Goal: Task Accomplishment & Management: Complete application form

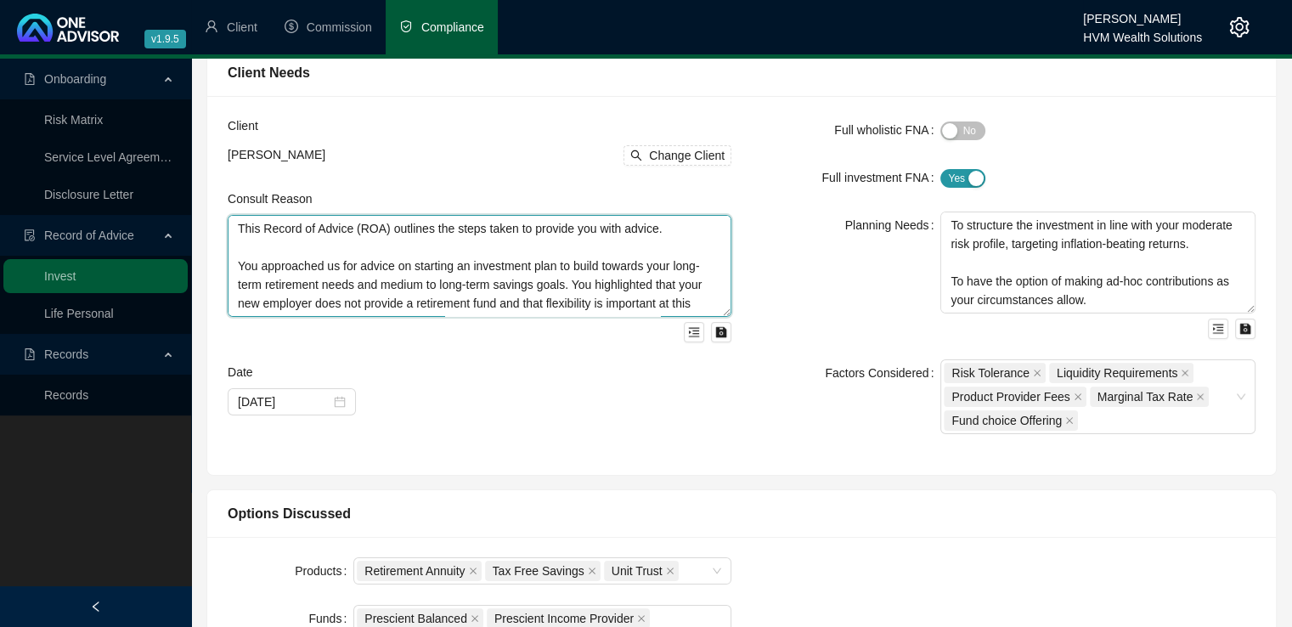
click at [455, 272] on textarea "This Record of Advice (ROA) outlines the steps taken to provide you with advice…" at bounding box center [480, 266] width 504 height 102
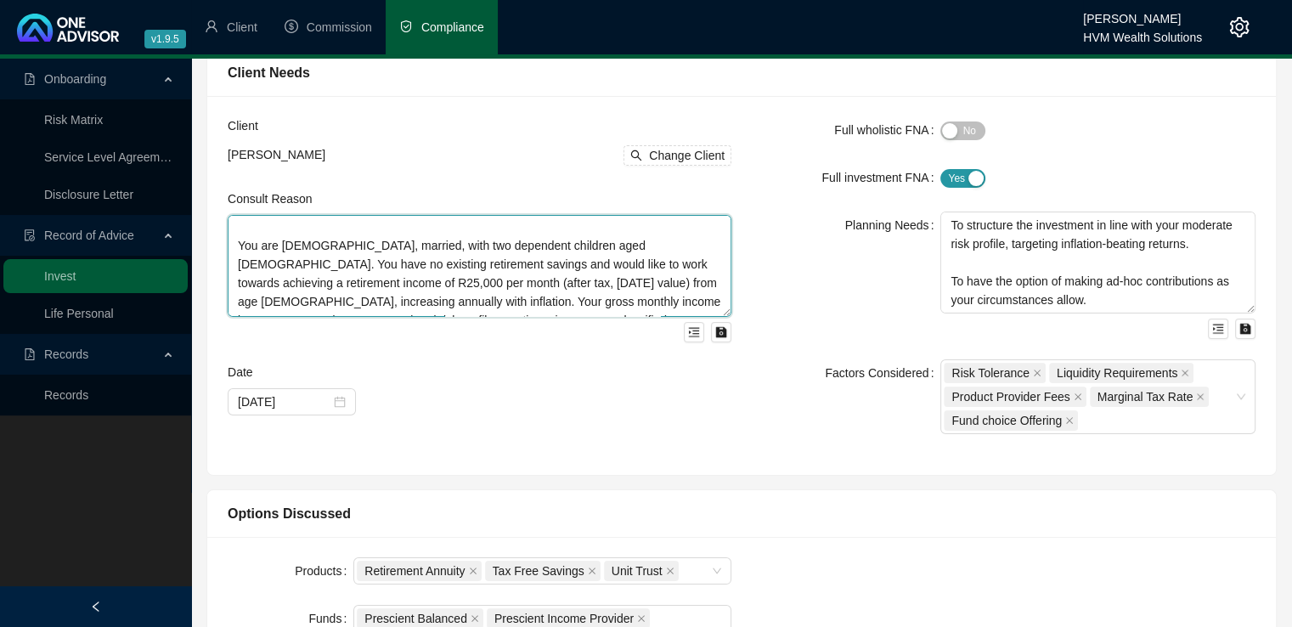
scroll to position [187, 0]
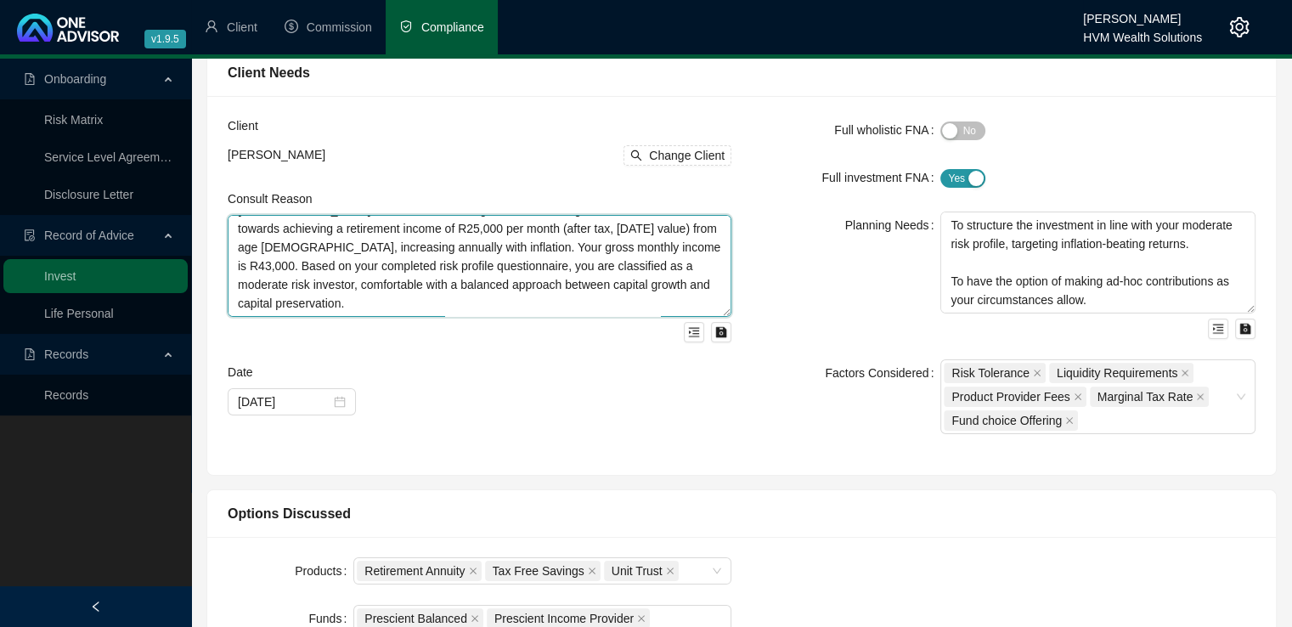
drag, startPoint x: 234, startPoint y: 265, endPoint x: 574, endPoint y: 307, distance: 343.2
click at [574, 307] on textarea "This Record of Advice (ROA) outlines the steps taken to provide you with advice…" at bounding box center [480, 266] width 504 height 102
paste textarea "s well as medium to long-term savings goals. You highlighted that your new empl…"
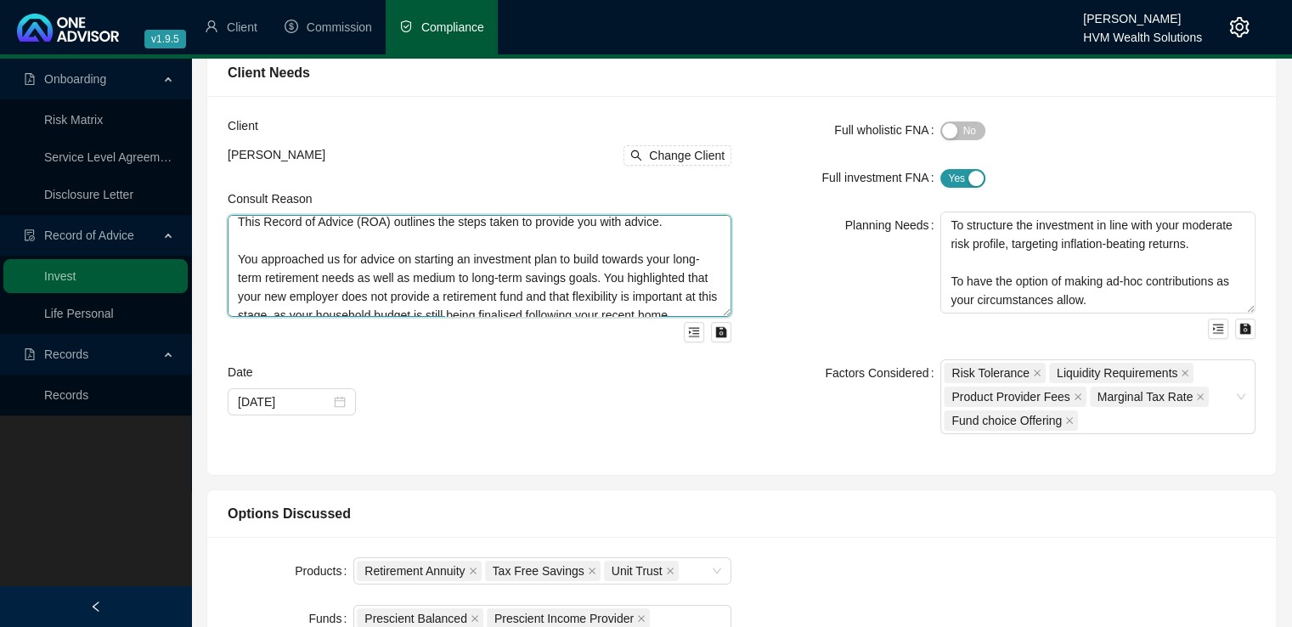
scroll to position [0, 0]
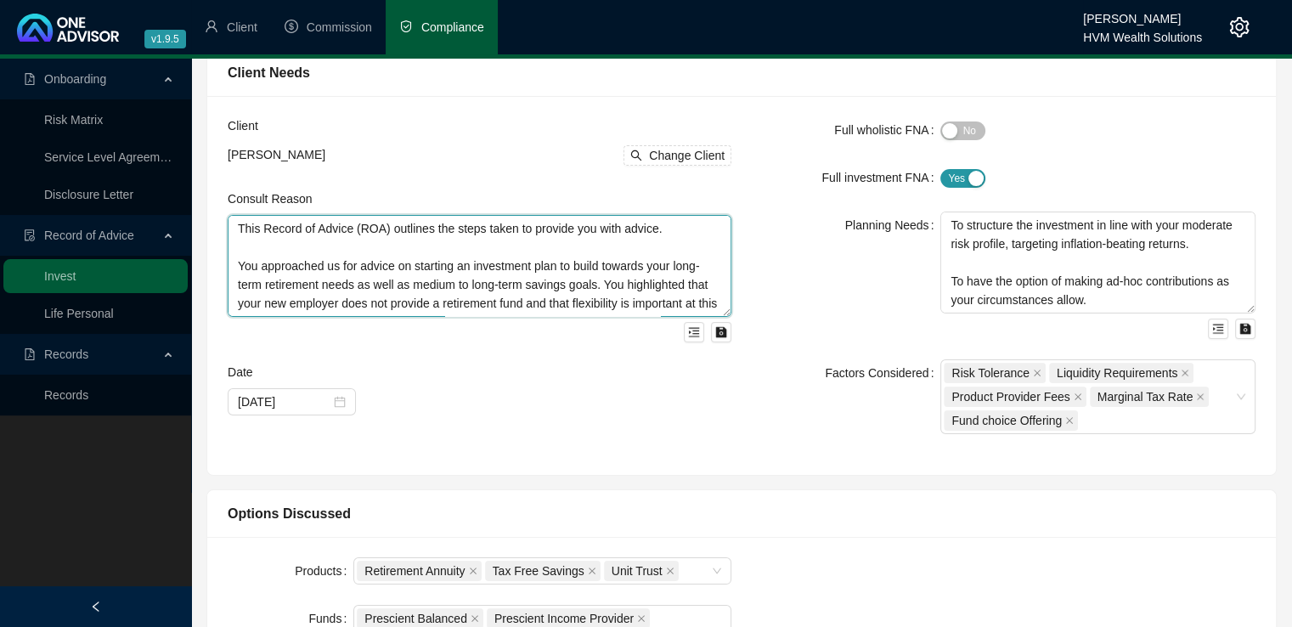
drag, startPoint x: 669, startPoint y: 232, endPoint x: 238, endPoint y: 232, distance: 431.6
click at [238, 232] on textarea "This Record of Advice (ROA) outlines the steps taken to provide you with advice…" at bounding box center [480, 266] width 504 height 102
paste textarea "sets out the process followed in providing you with advice"
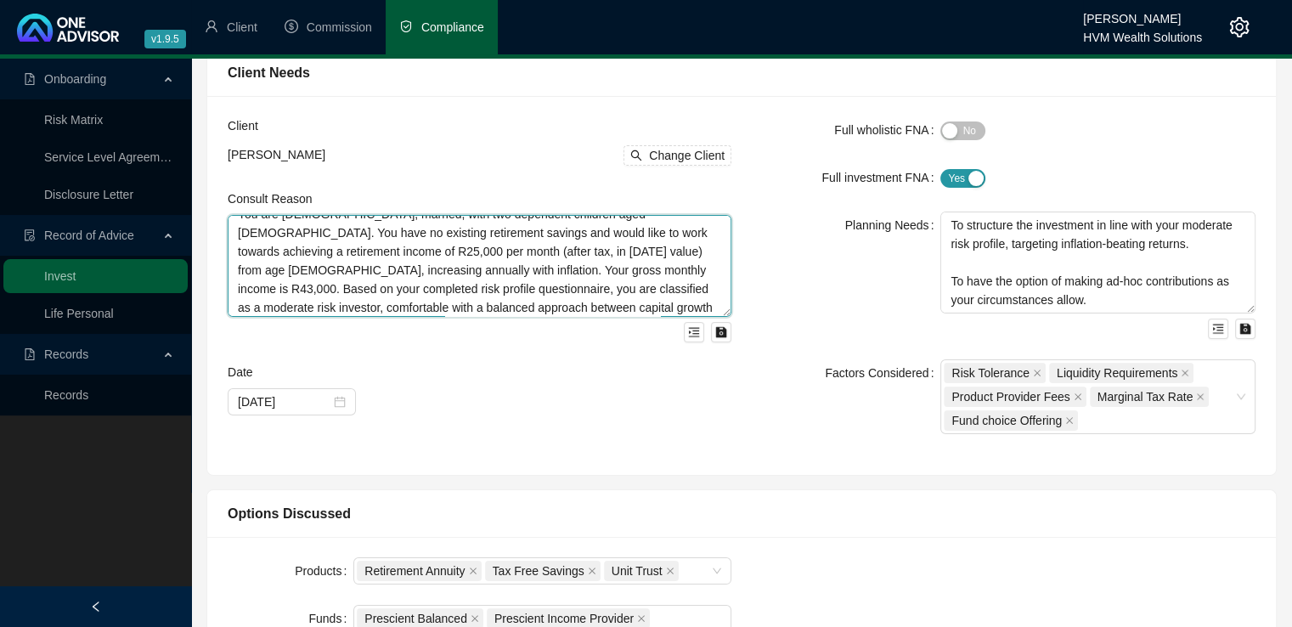
scroll to position [167, 0]
type textarea "This Record of Advice (ROA) sets out the process followed in providing you with…"
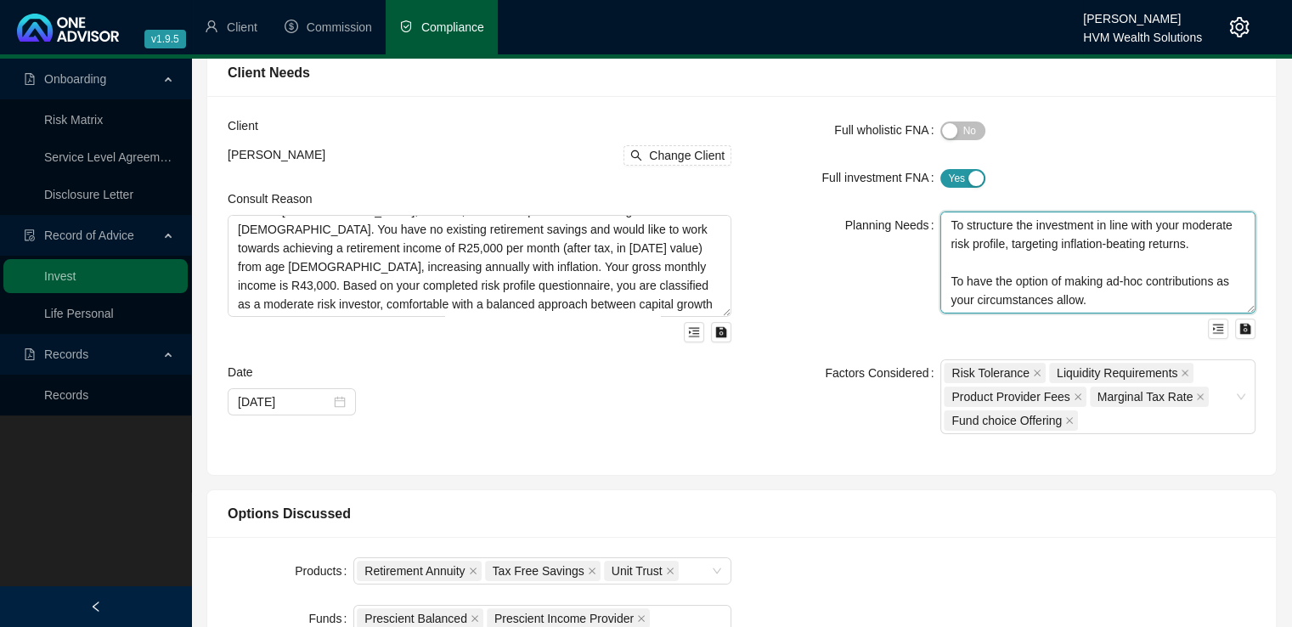
click at [987, 232] on textarea "To begin investing approximately R3,000 per month towards long-term retirement …" at bounding box center [1097, 263] width 315 height 102
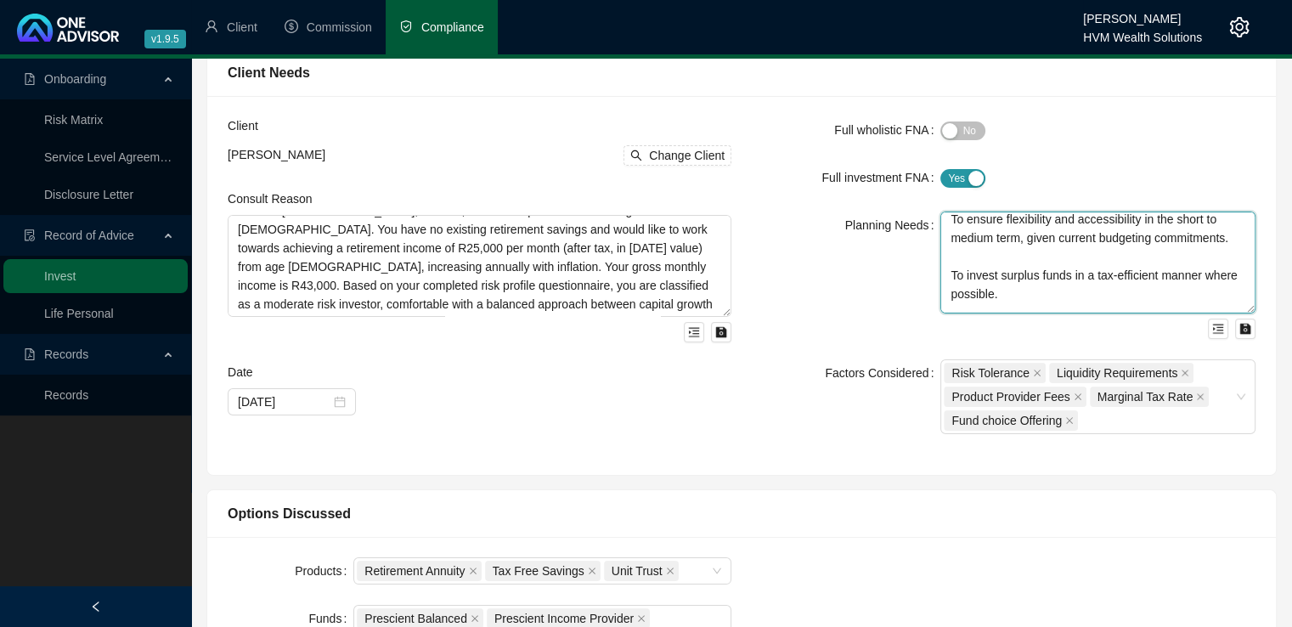
scroll to position [205, 0]
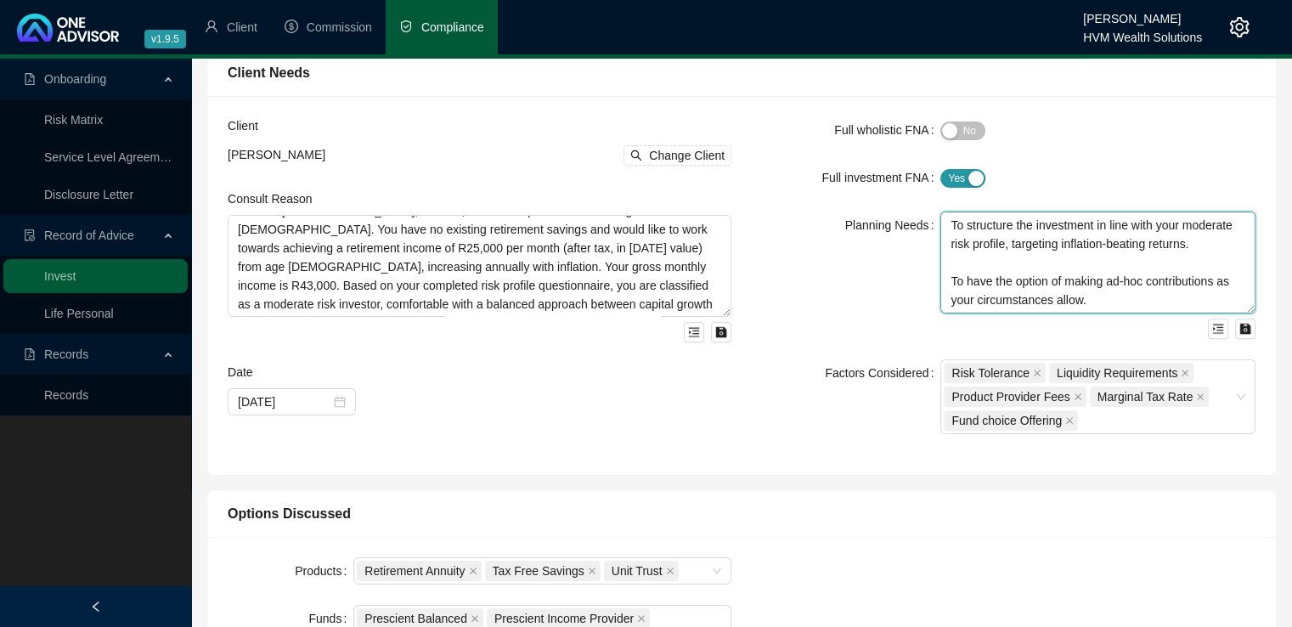
drag, startPoint x: 948, startPoint y: 228, endPoint x: 1138, endPoint y: 319, distance: 211.3
click at [1138, 319] on div "To begin investing approximately R3,000 per month towards long-term retirement …" at bounding box center [1097, 275] width 315 height 127
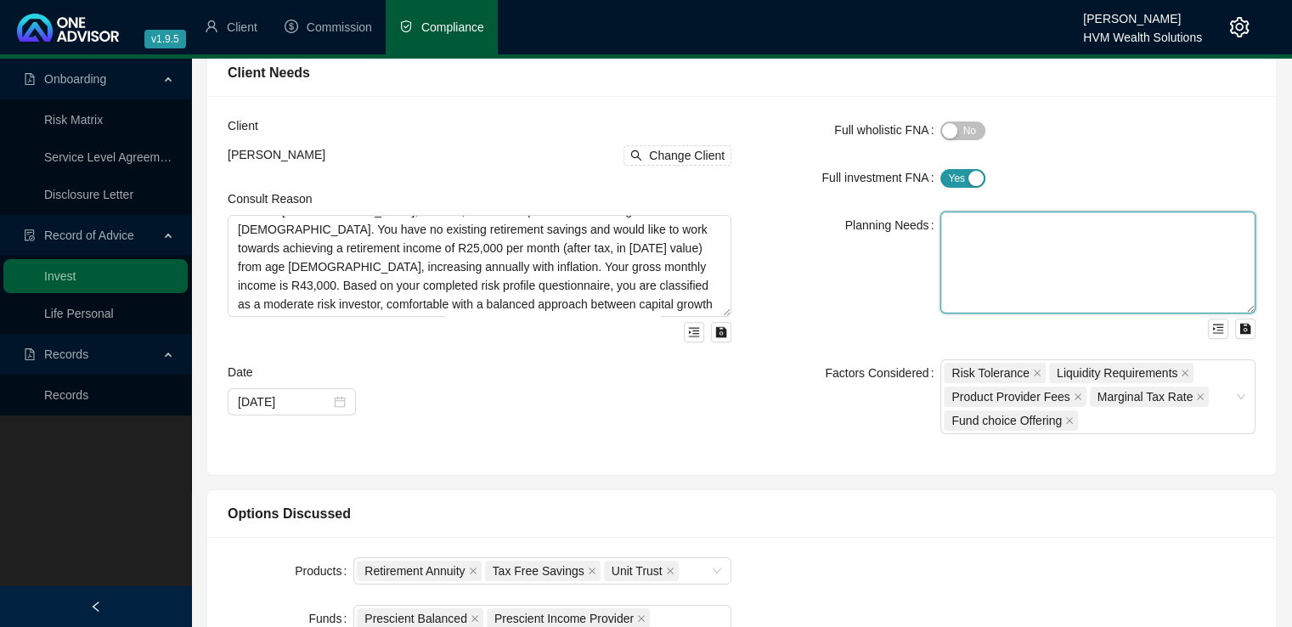
scroll to position [0, 0]
paste textarea "To begin investing R3,000 per month towards long-term retirement savings. To in…"
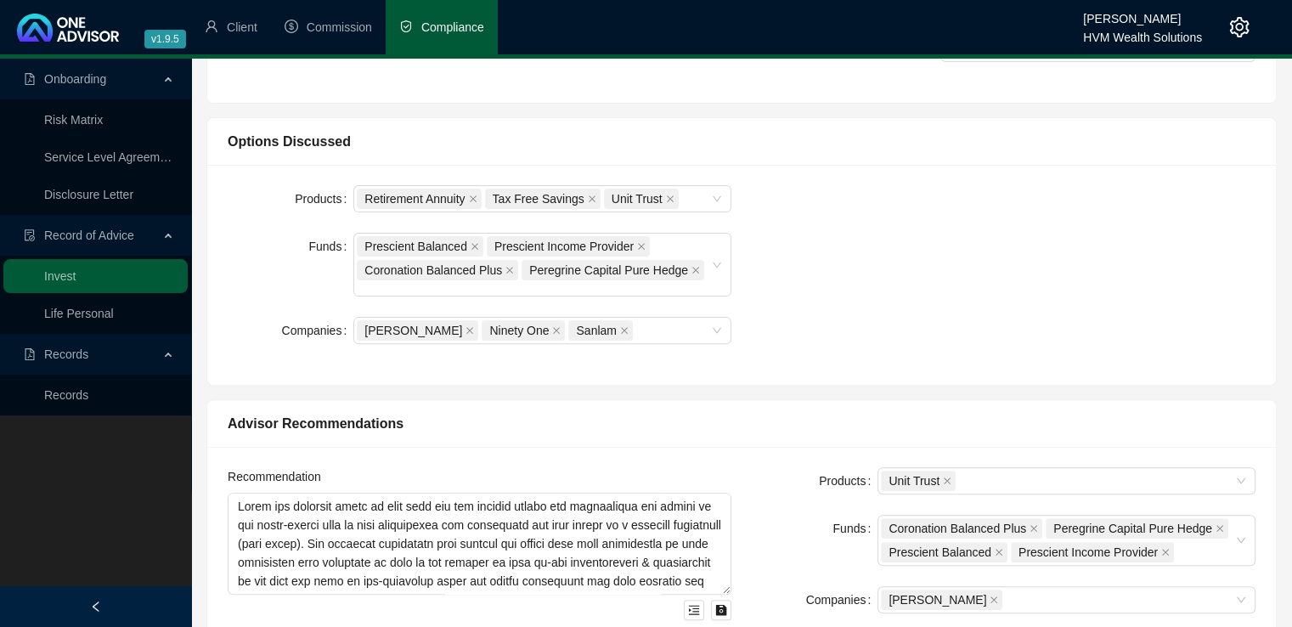
scroll to position [497, 0]
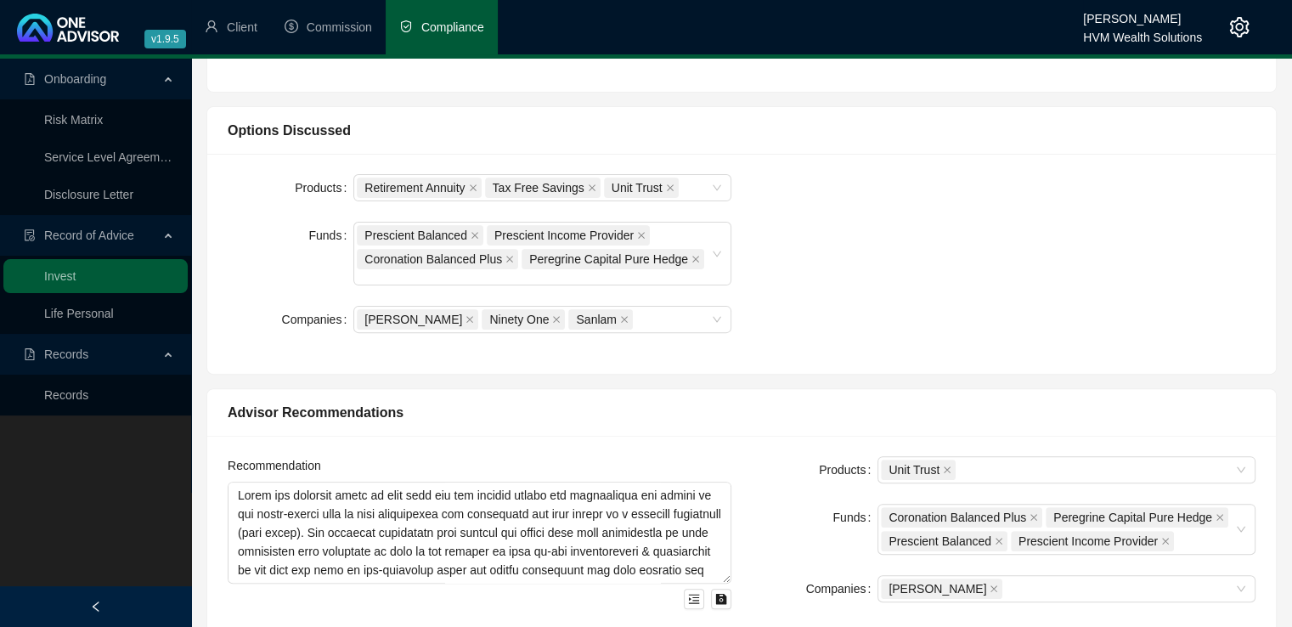
type textarea "To begin investing R3,000 per month towards long-term retirement savings. To in…"
click at [290, 501] on textarea at bounding box center [480, 533] width 504 height 102
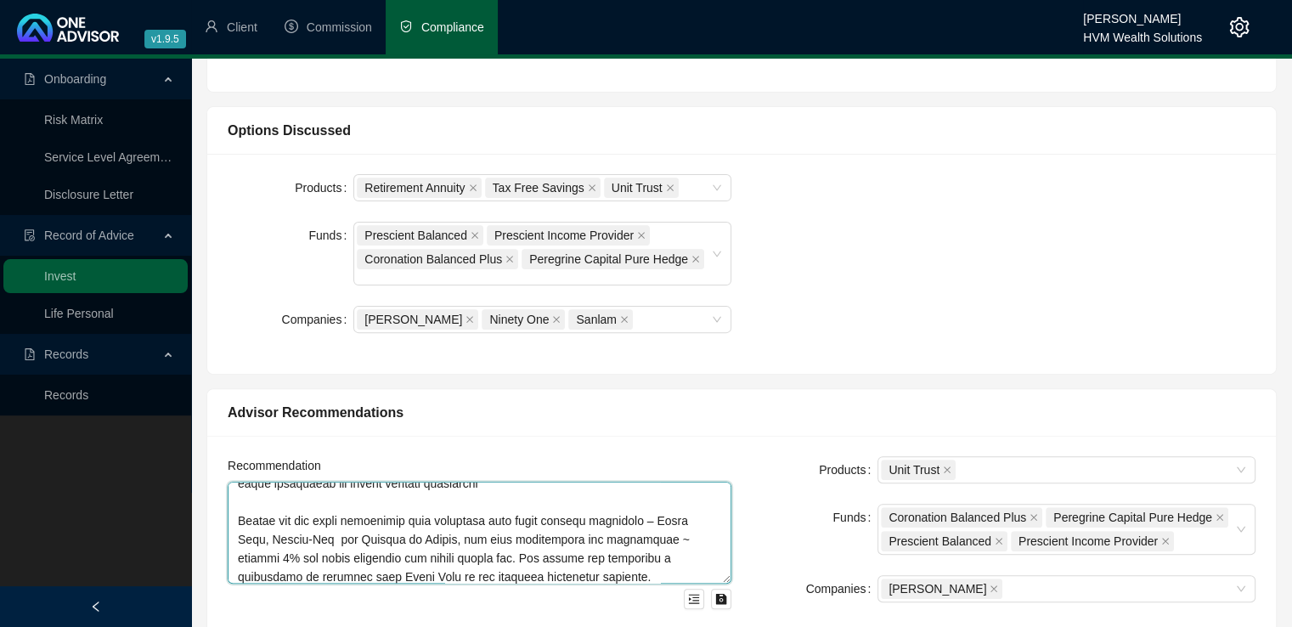
scroll to position [598, 0]
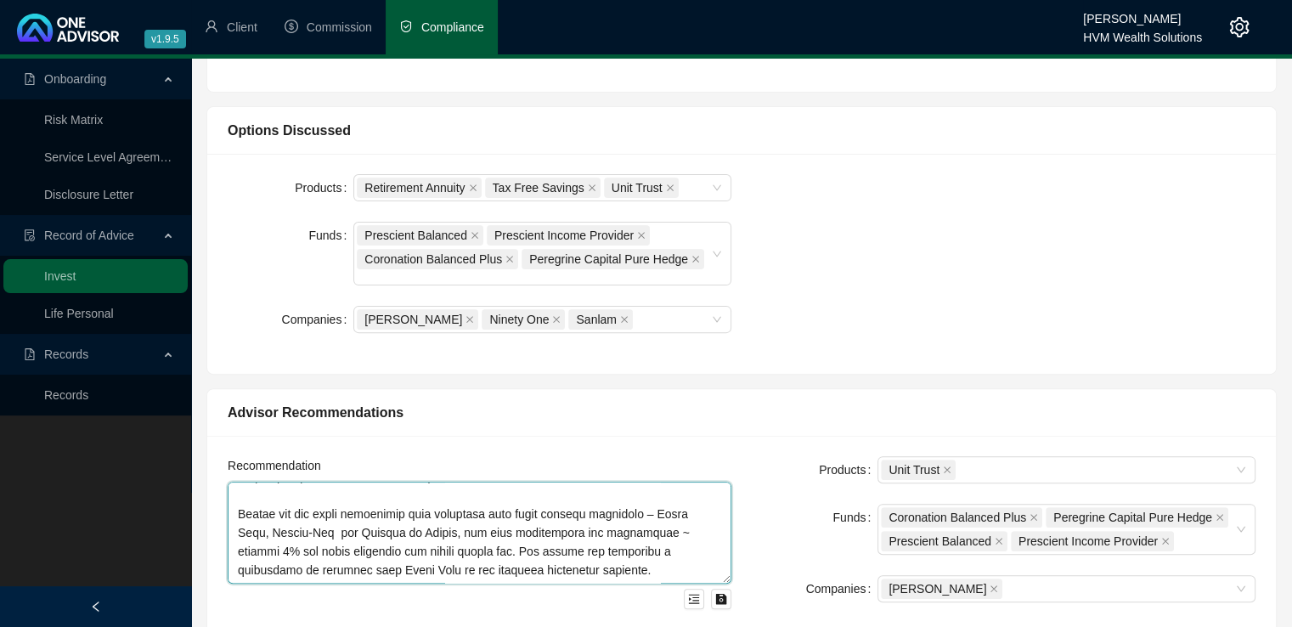
drag, startPoint x: 235, startPoint y: 487, endPoint x: 637, endPoint y: 575, distance: 411.4
click at [637, 575] on div at bounding box center [480, 545] width 504 height 127
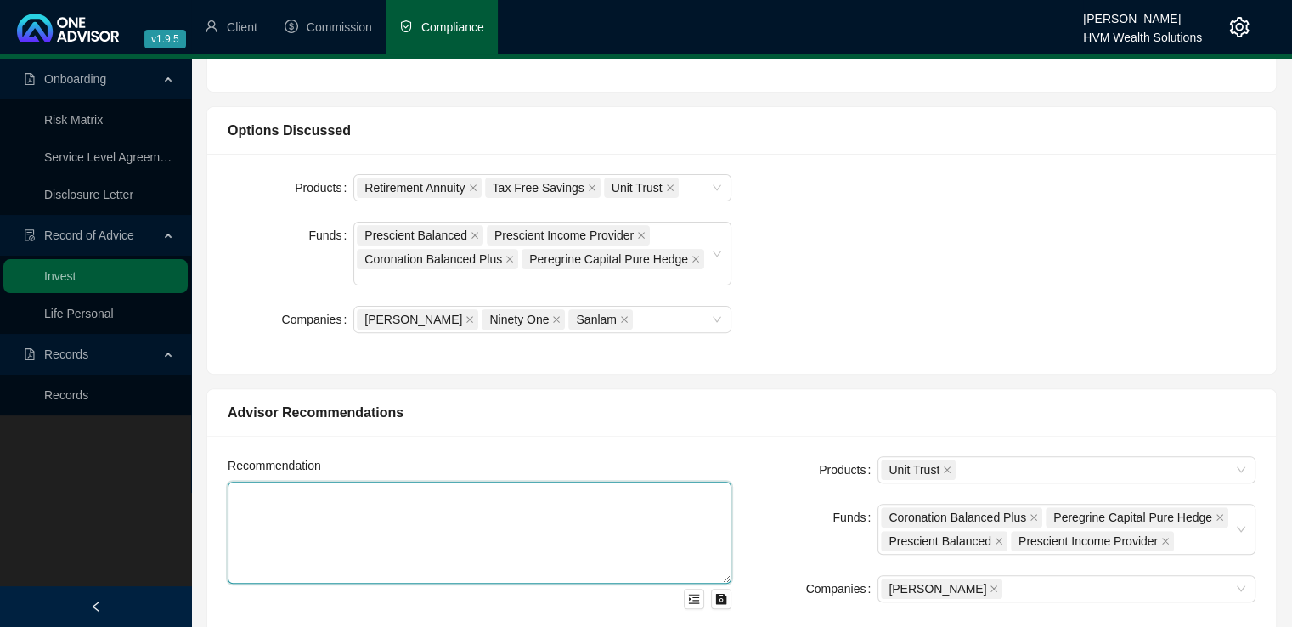
scroll to position [0, 0]
paste textarea "We considered a Retirement Annuity (RA), a Tax-Free Savings Account (TFSA), and…"
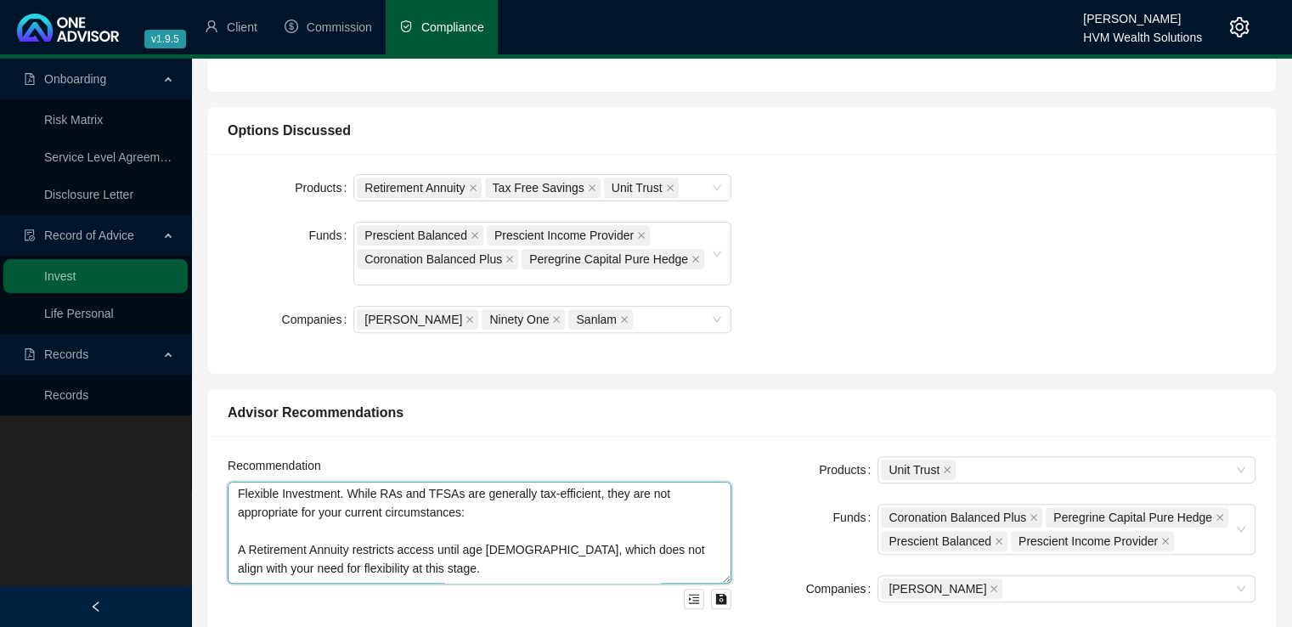
scroll to position [31, 0]
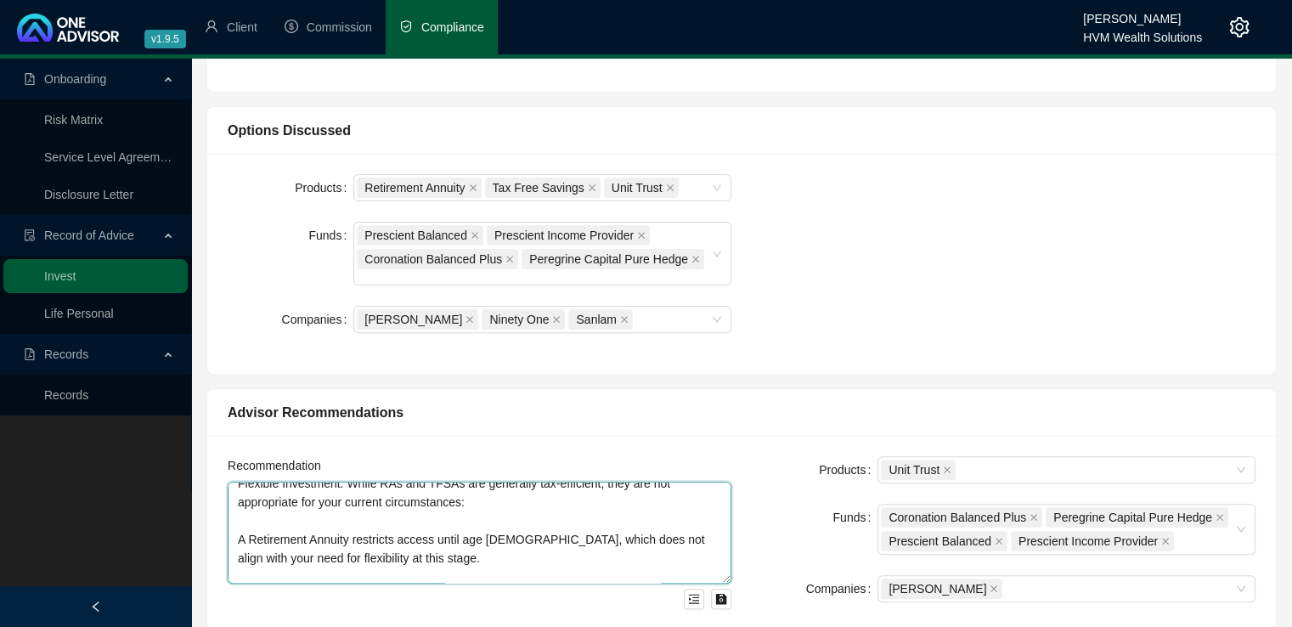
click at [237, 521] on textarea "We considered a Retirement Annuity (RA), a Tax-Free Savings Account (TFSA), and…" at bounding box center [480, 533] width 504 height 102
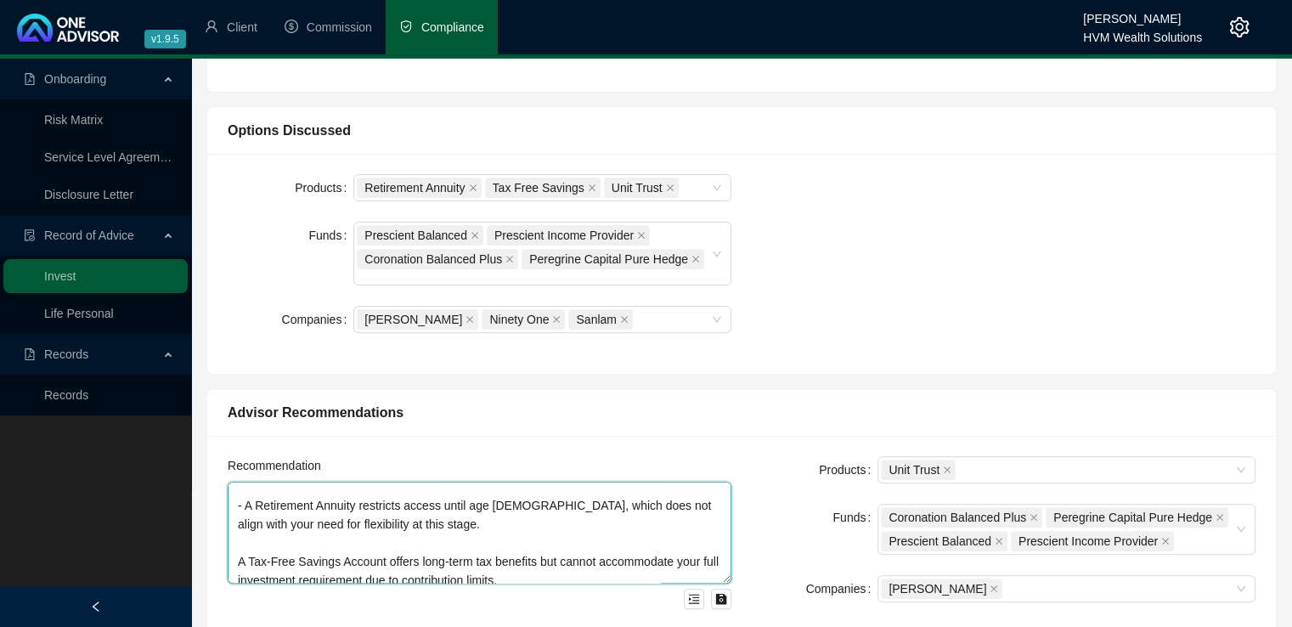
scroll to position [99, 0]
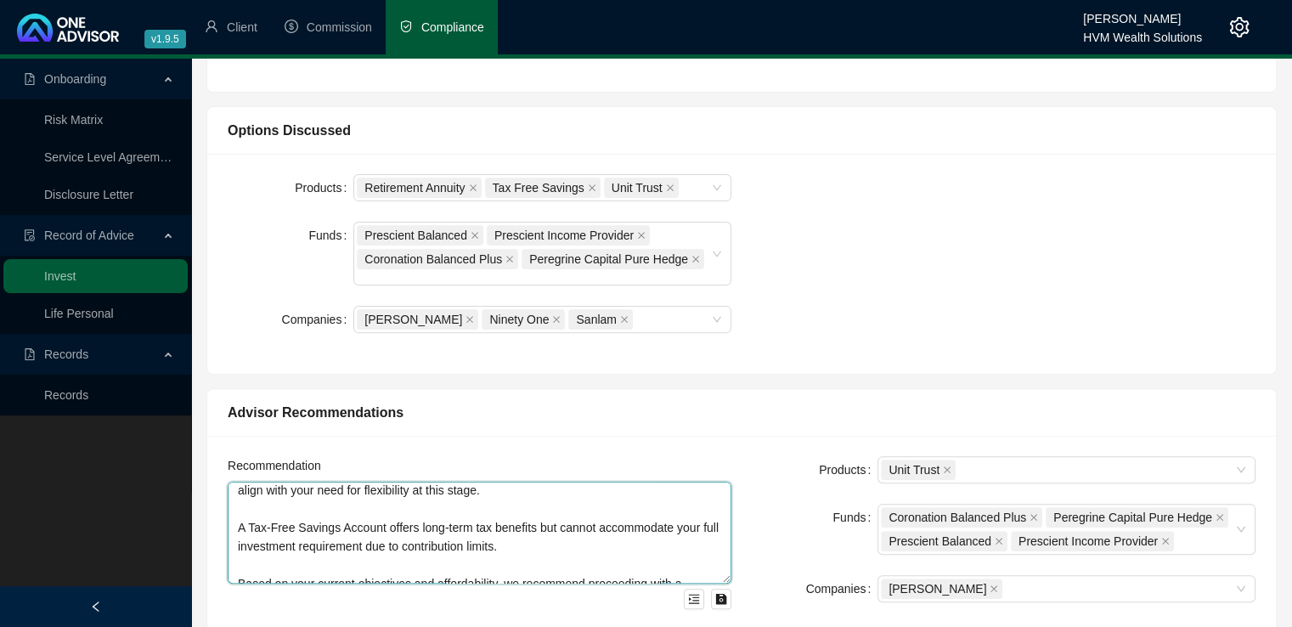
click at [240, 508] on textarea "We considered a Retirement Annuity (RA), a Tax-Free Savings Account (TFSA), and…" at bounding box center [480, 533] width 504 height 102
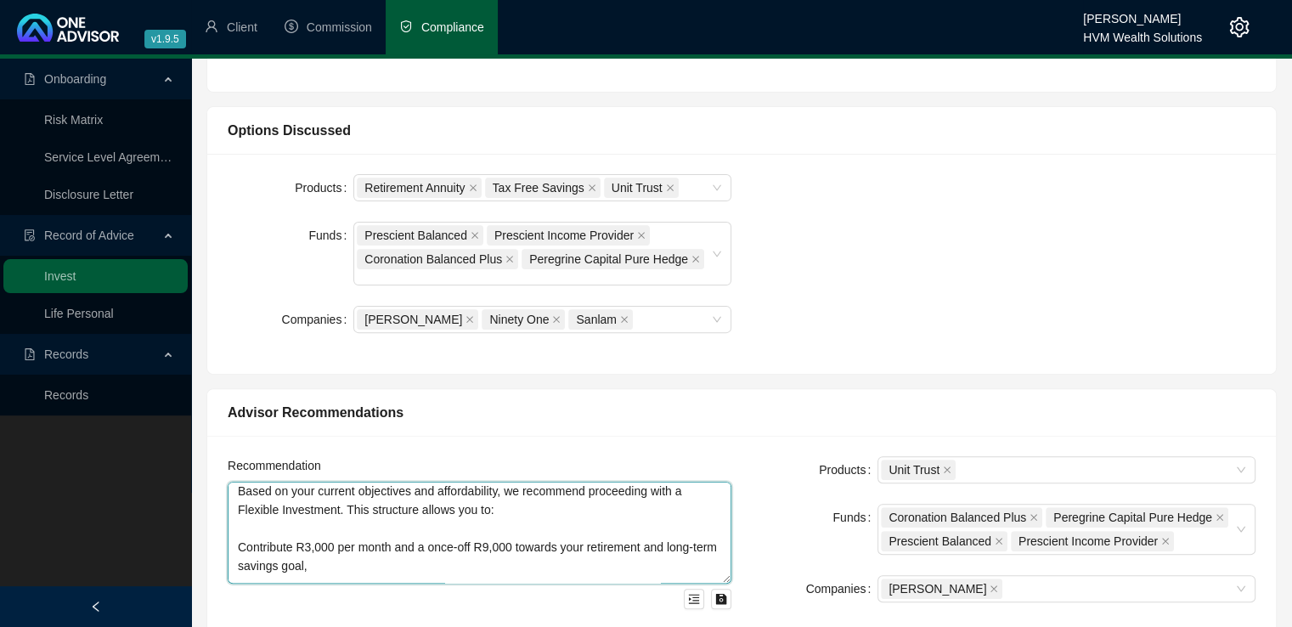
scroll to position [200, 0]
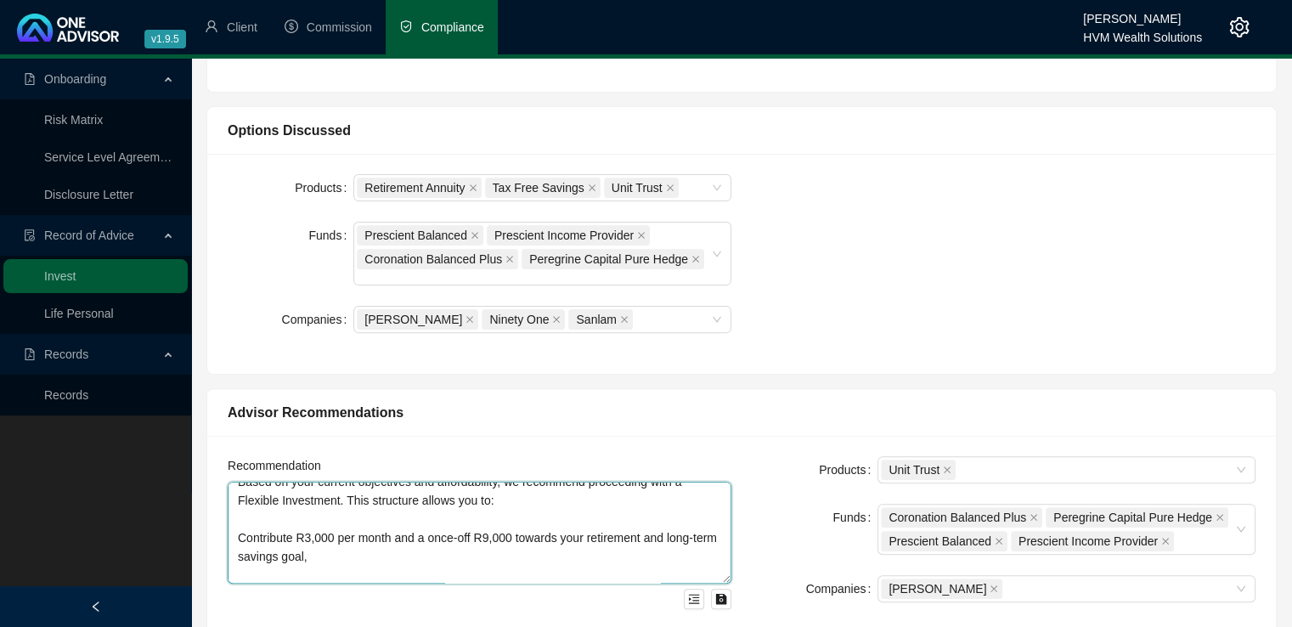
click at [239, 522] on textarea "We considered a Retirement Annuity (RA), a Tax-Free Savings Account (TFSA), and…" at bounding box center [480, 533] width 504 height 102
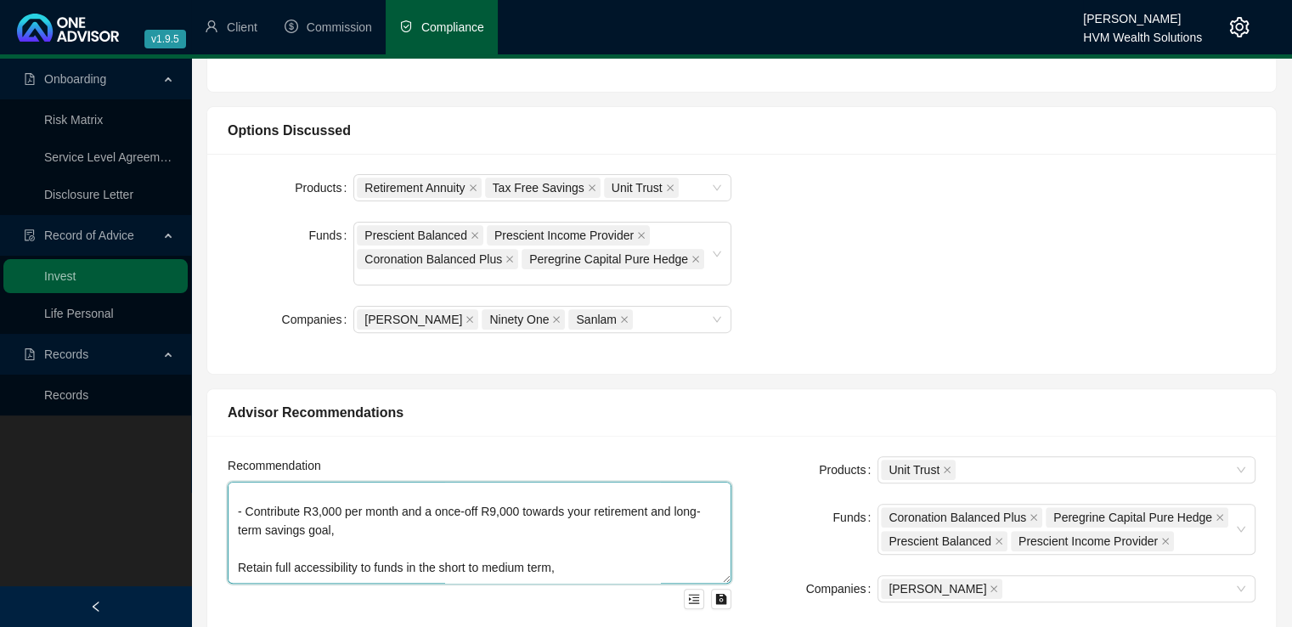
scroll to position [234, 0]
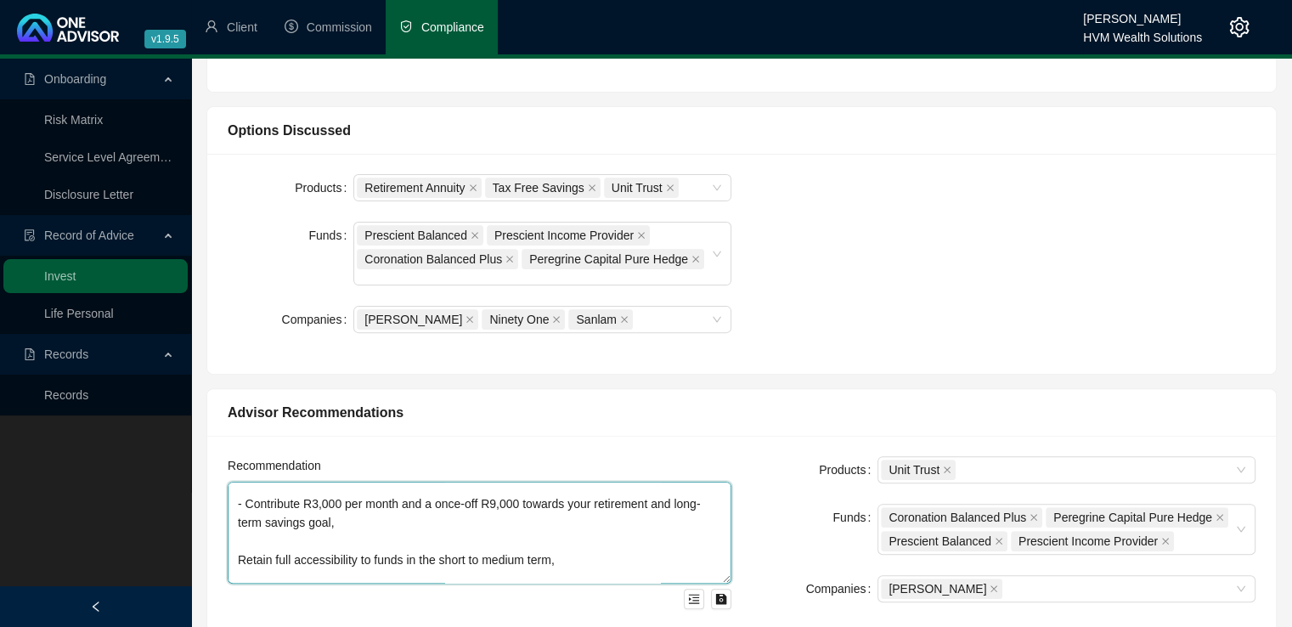
click at [238, 545] on textarea "We considered a Retirement Annuity (RA), a Tax-Free Savings Account (TFSA), and…" at bounding box center [480, 533] width 504 height 102
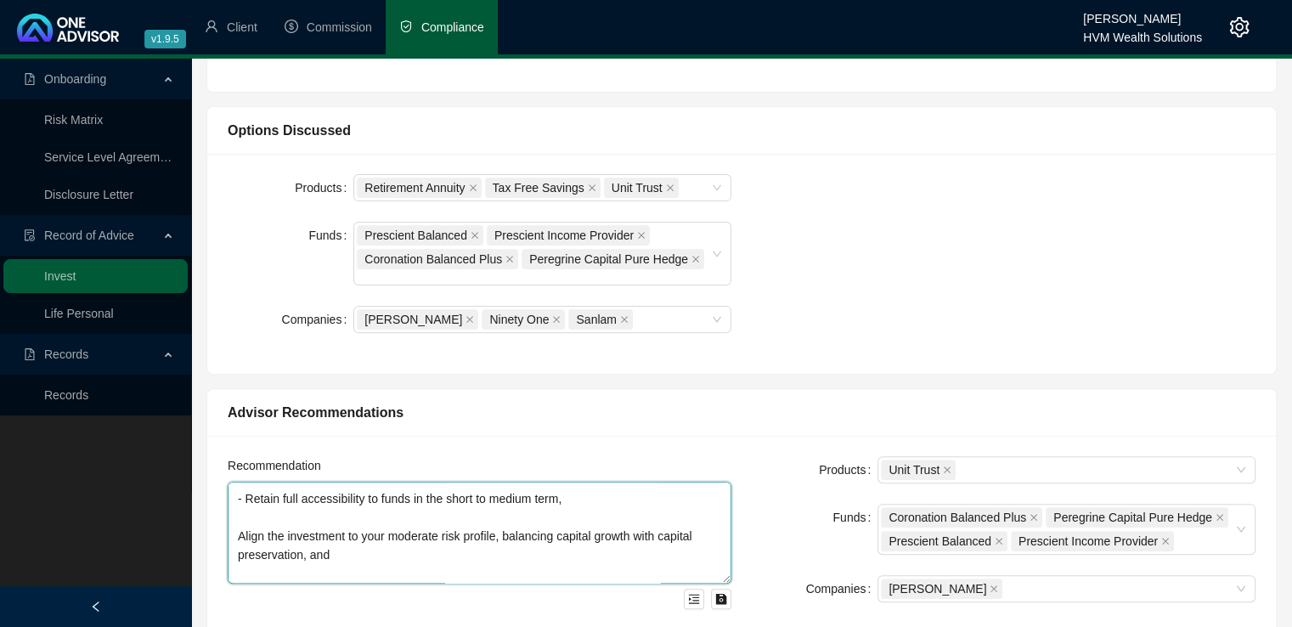
scroll to position [302, 0]
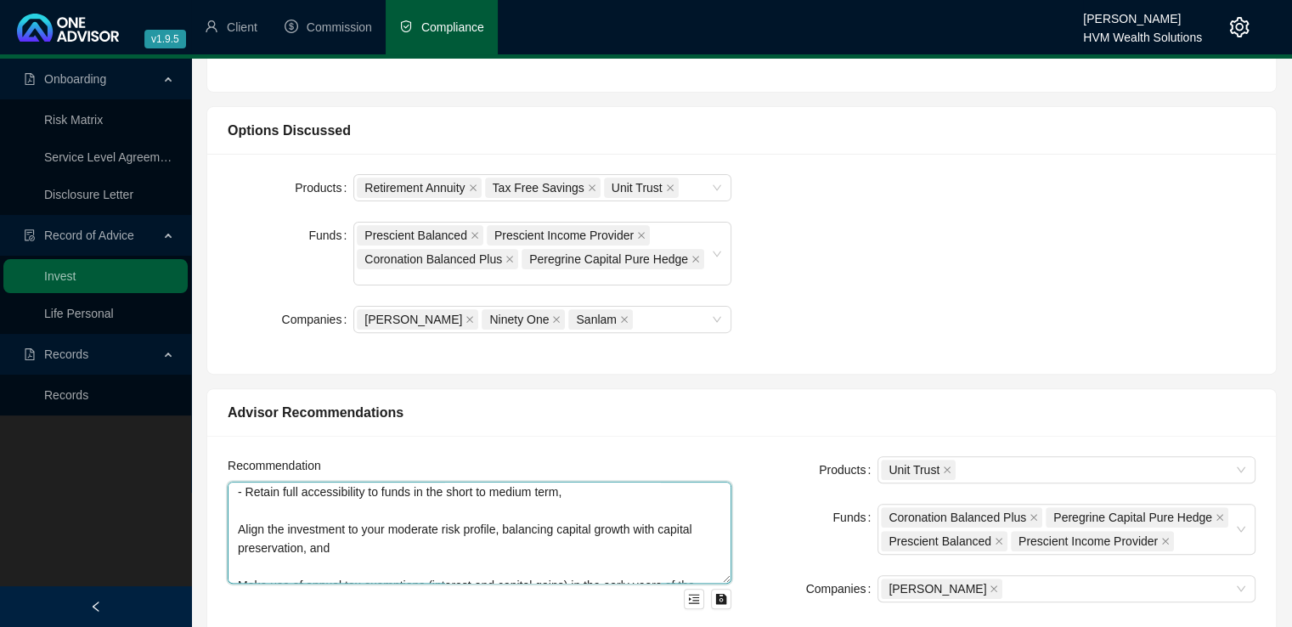
click at [239, 513] on textarea "We considered a Retirement Annuity (RA), a Tax-Free Savings Account (TFSA), and…" at bounding box center [480, 533] width 504 height 102
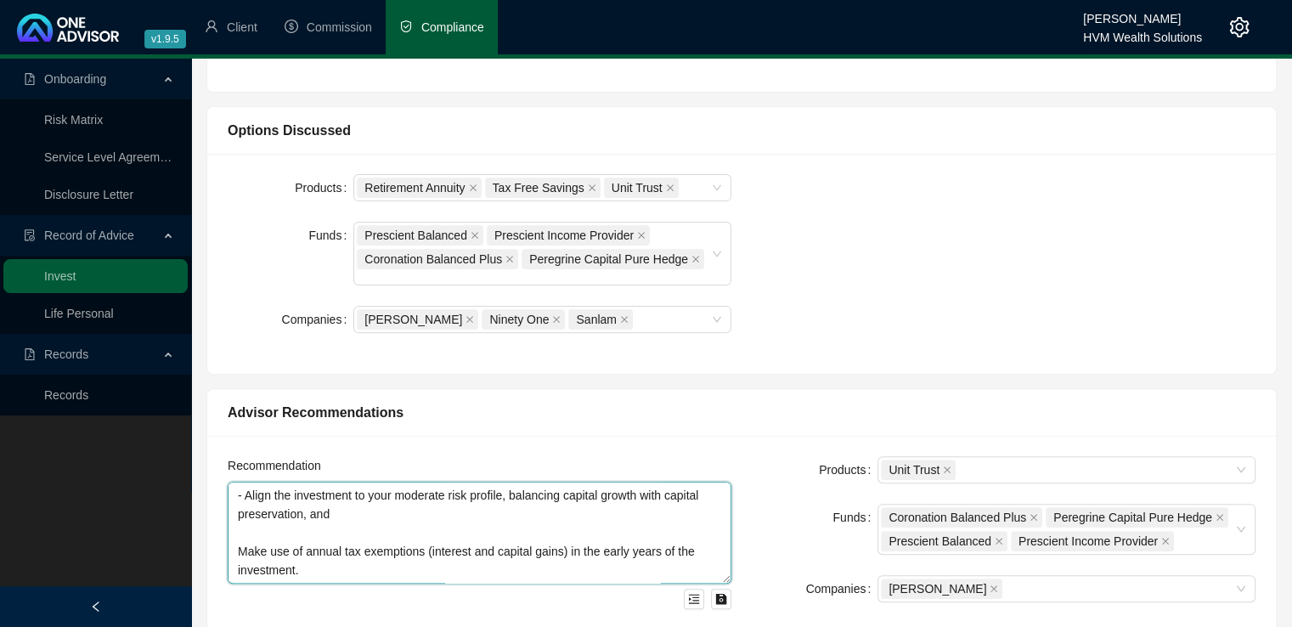
click at [239, 531] on textarea "We considered a Retirement Annuity (RA), a Tax-Free Savings Account (TFSA), and…" at bounding box center [480, 533] width 504 height 102
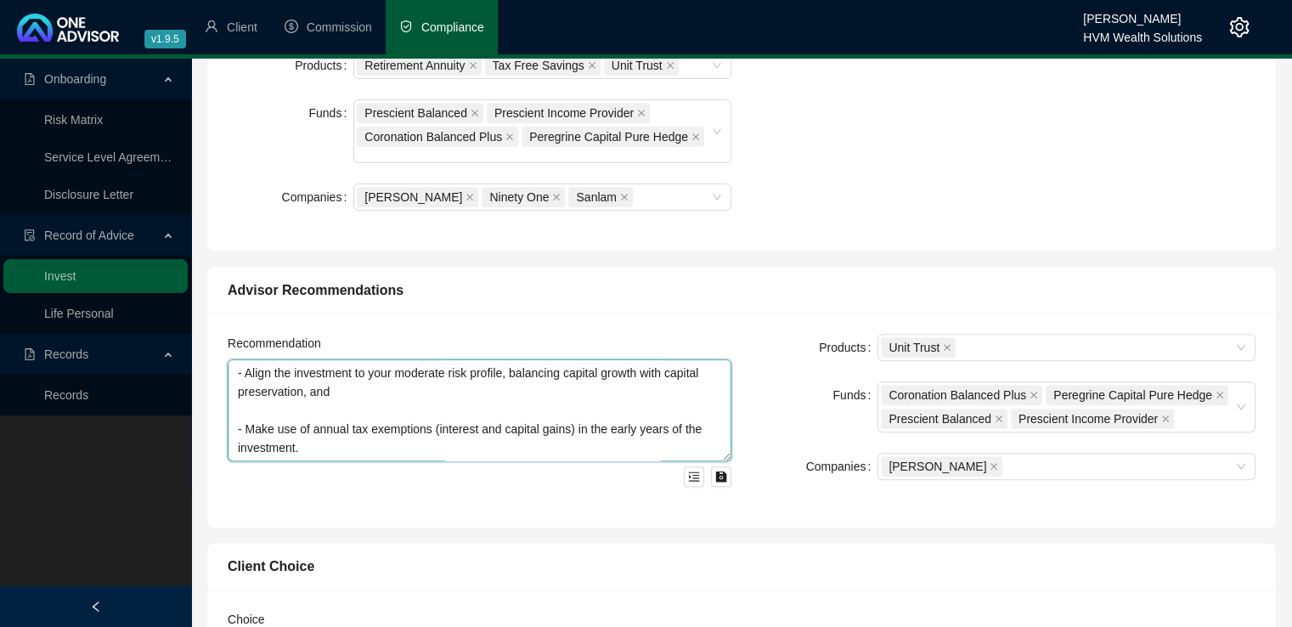
scroll to position [622, 0]
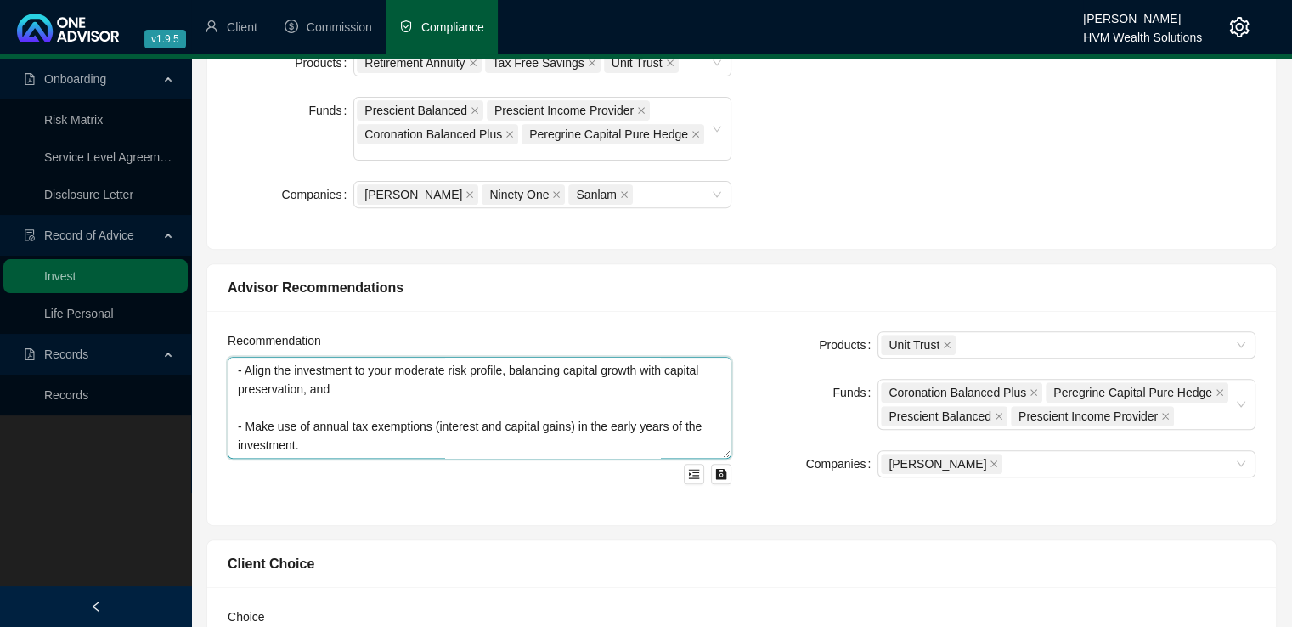
click at [448, 436] on textarea "We considered a Retirement Annuity (RA), a Tax-Free Savings Account (TFSA), and…" at bounding box center [480, 408] width 504 height 102
click at [245, 433] on textarea "We considered a Retirement Annuity (RA), a Tax-Free Savings Account (TFSA), and…" at bounding box center [480, 408] width 504 height 102
click at [265, 429] on textarea "We considered a Retirement Annuity (RA), a Tax-Free Savings Account (TFSA), and…" at bounding box center [480, 408] width 504 height 102
paste textarea "Loremipsu Dolorsi Ametc ad e seddoei te inc utla etdol magnaali en admin veni q…"
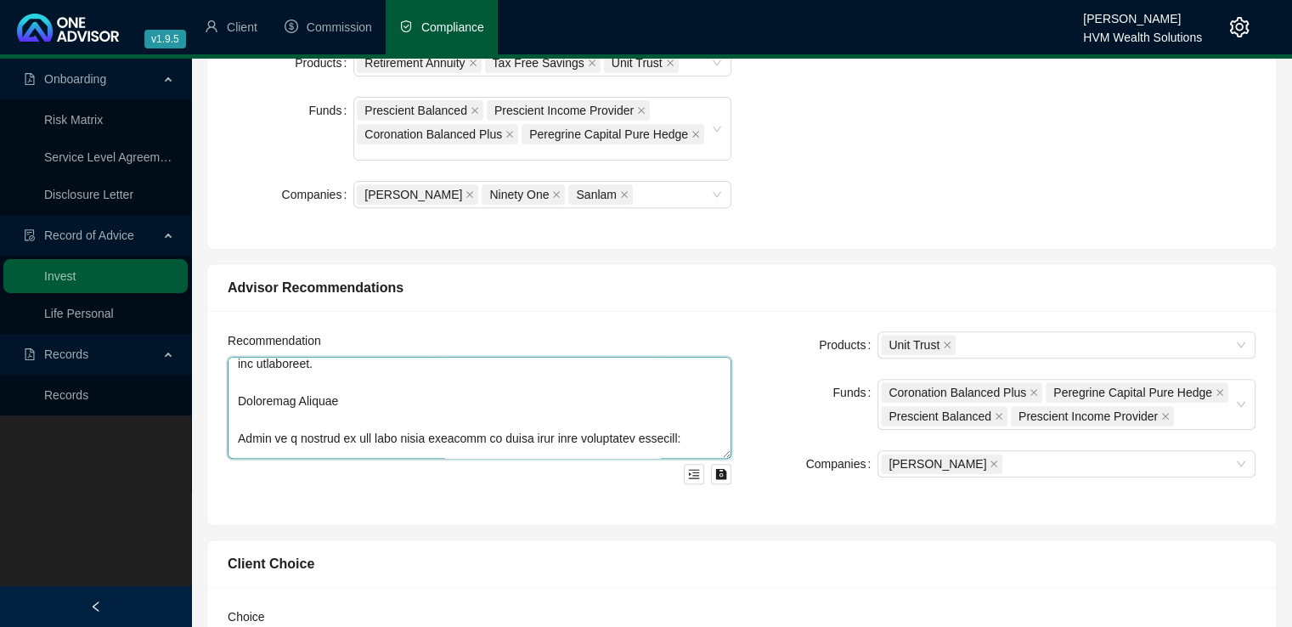
scroll to position [460, 0]
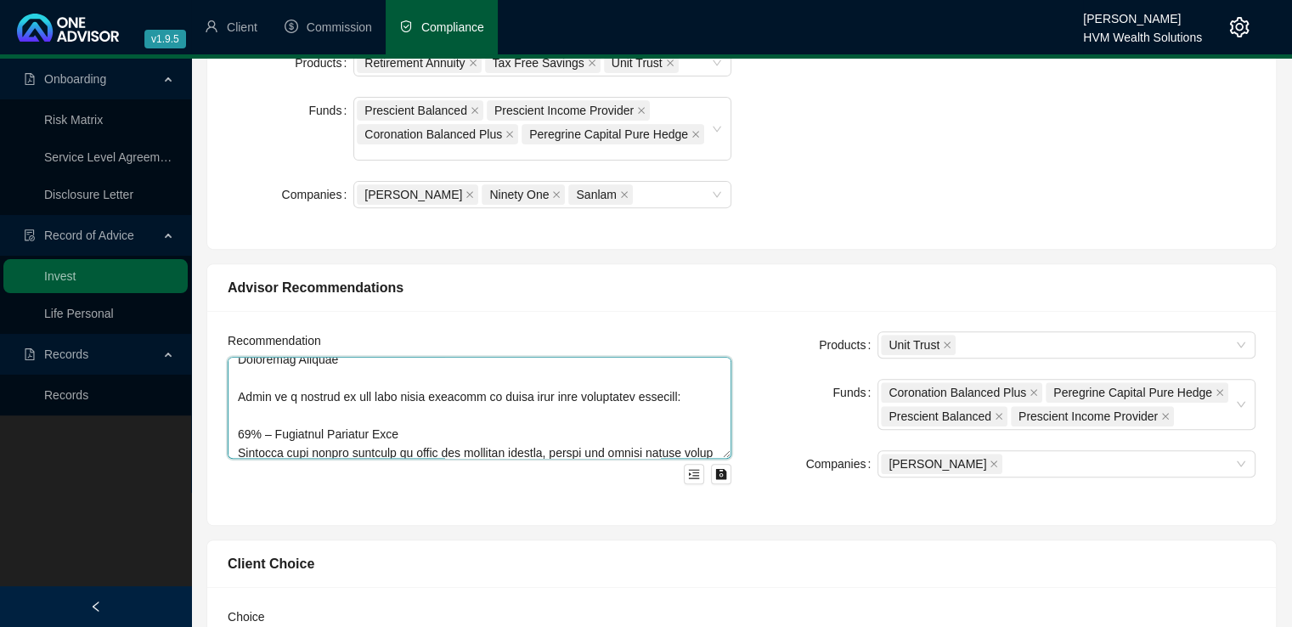
click at [238, 373] on textarea at bounding box center [480, 408] width 504 height 102
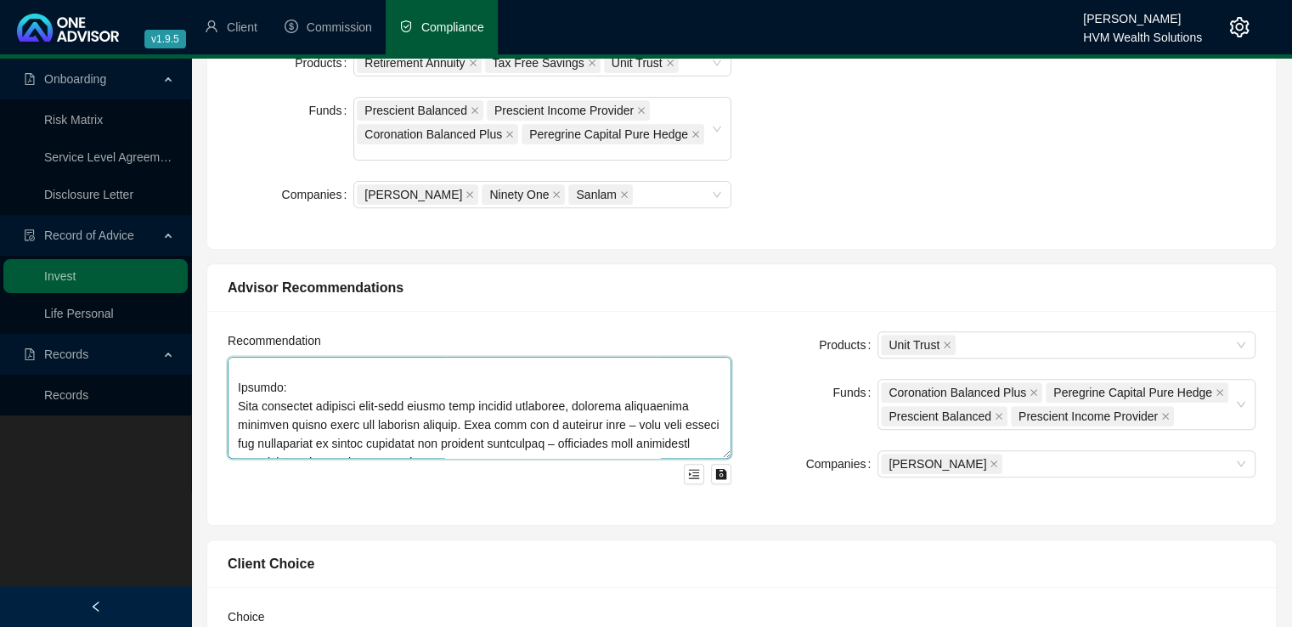
scroll to position [822, 0]
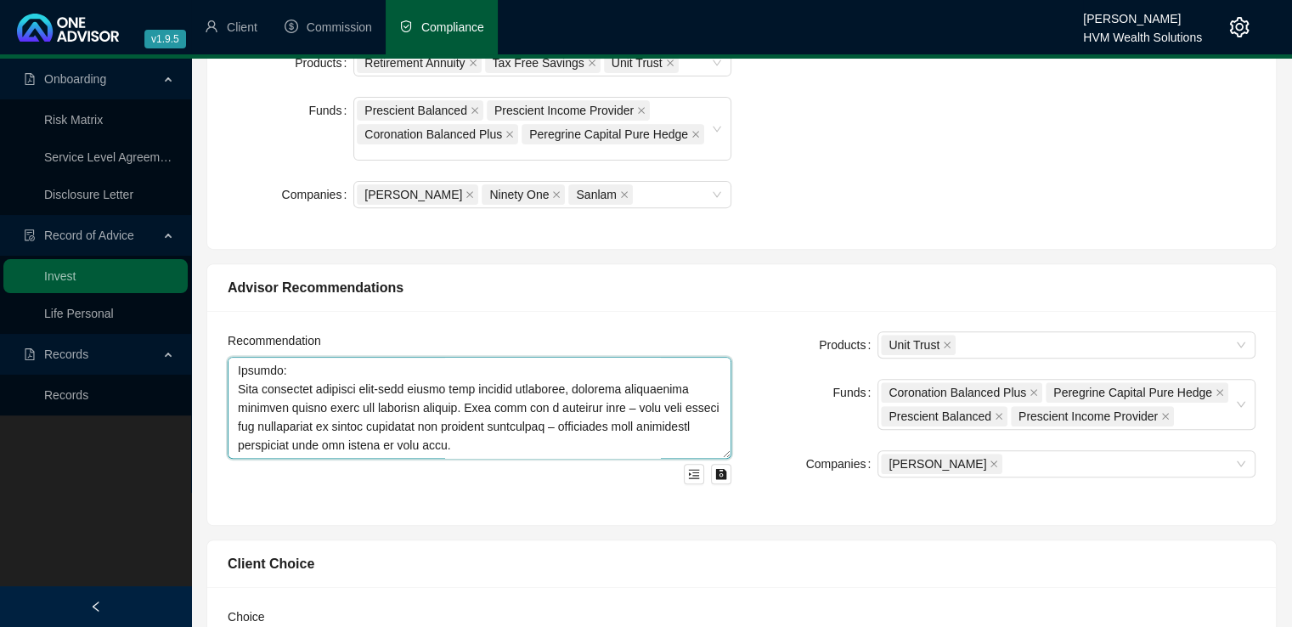
click at [615, 426] on textarea at bounding box center [480, 408] width 504 height 102
click at [248, 426] on textarea at bounding box center [480, 408] width 504 height 102
paste textarea "Product Provider We recommend housing this investment with [PERSON_NAME], as th…"
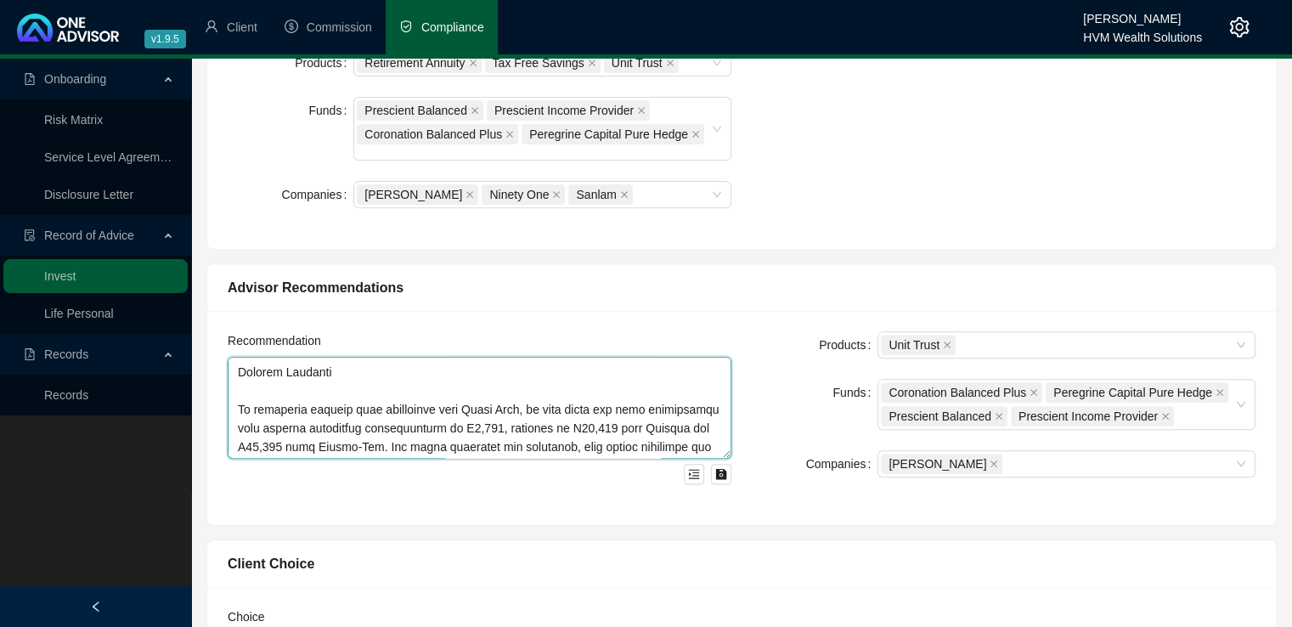
scroll to position [899, 0]
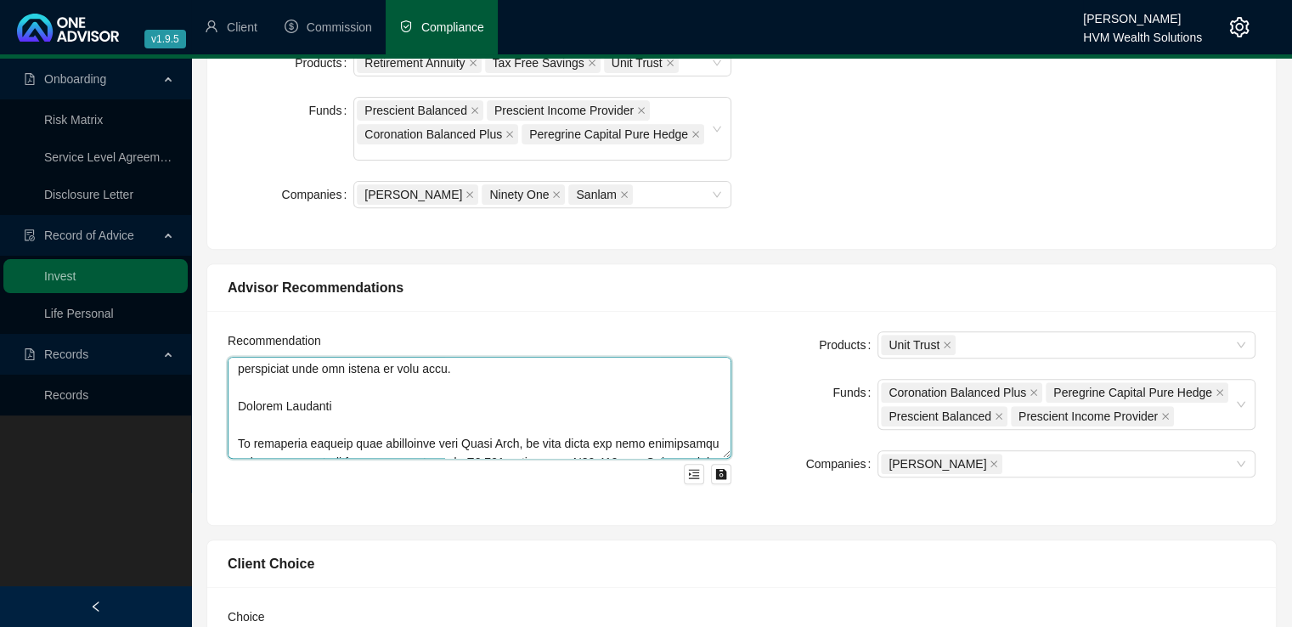
click at [240, 424] on textarea at bounding box center [480, 408] width 504 height 102
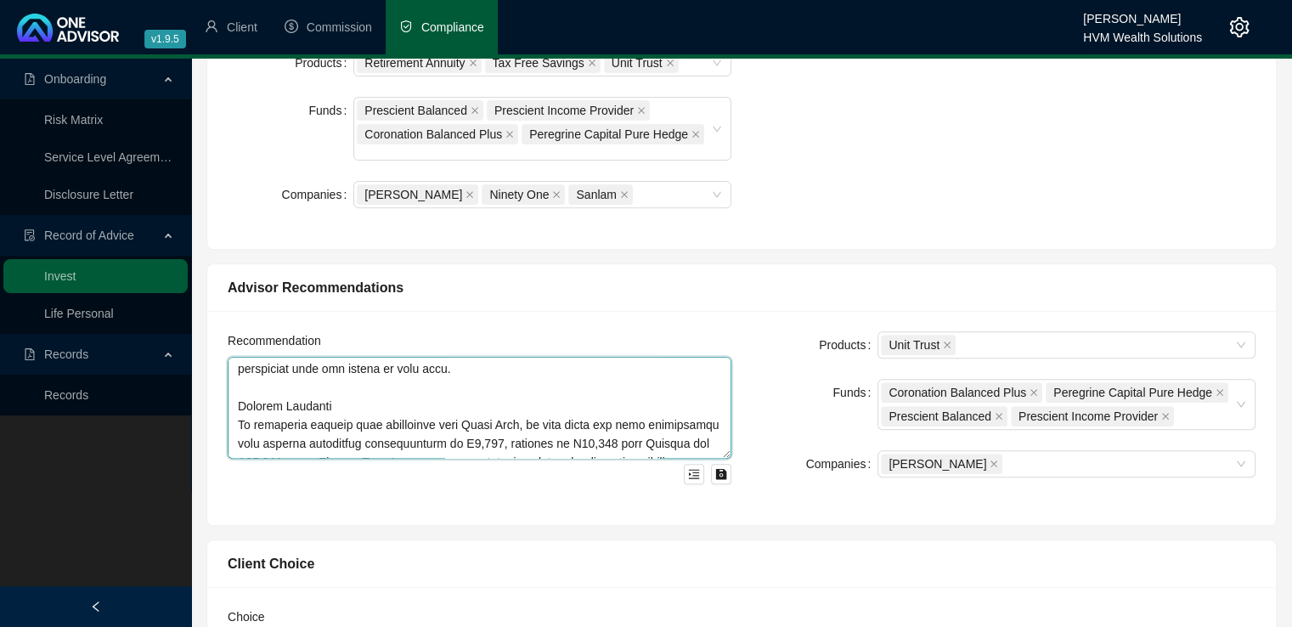
click at [341, 395] on textarea at bounding box center [480, 408] width 504 height 102
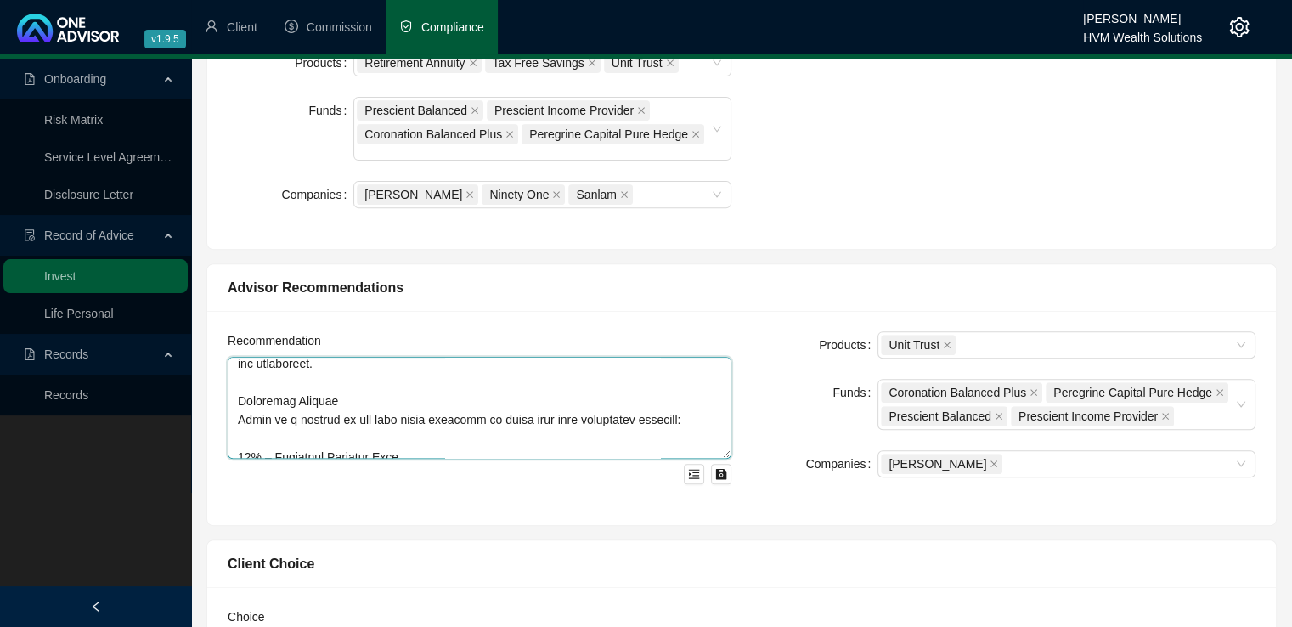
scroll to position [389, 0]
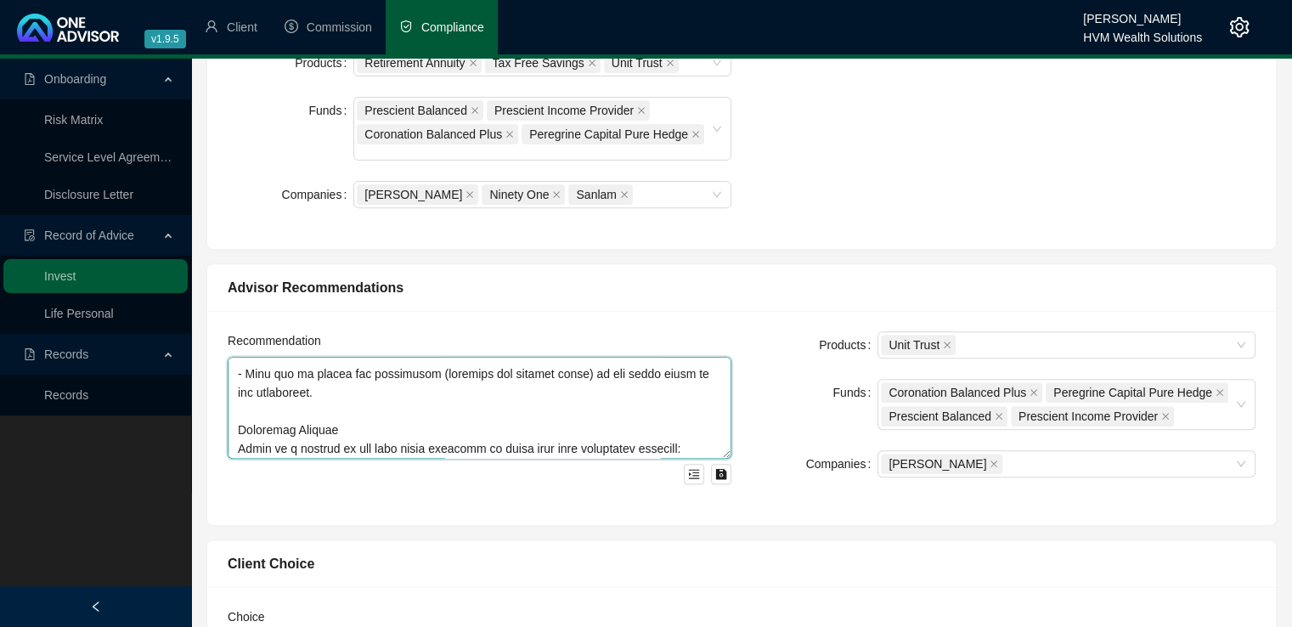
click at [394, 421] on textarea at bounding box center [480, 408] width 504 height 102
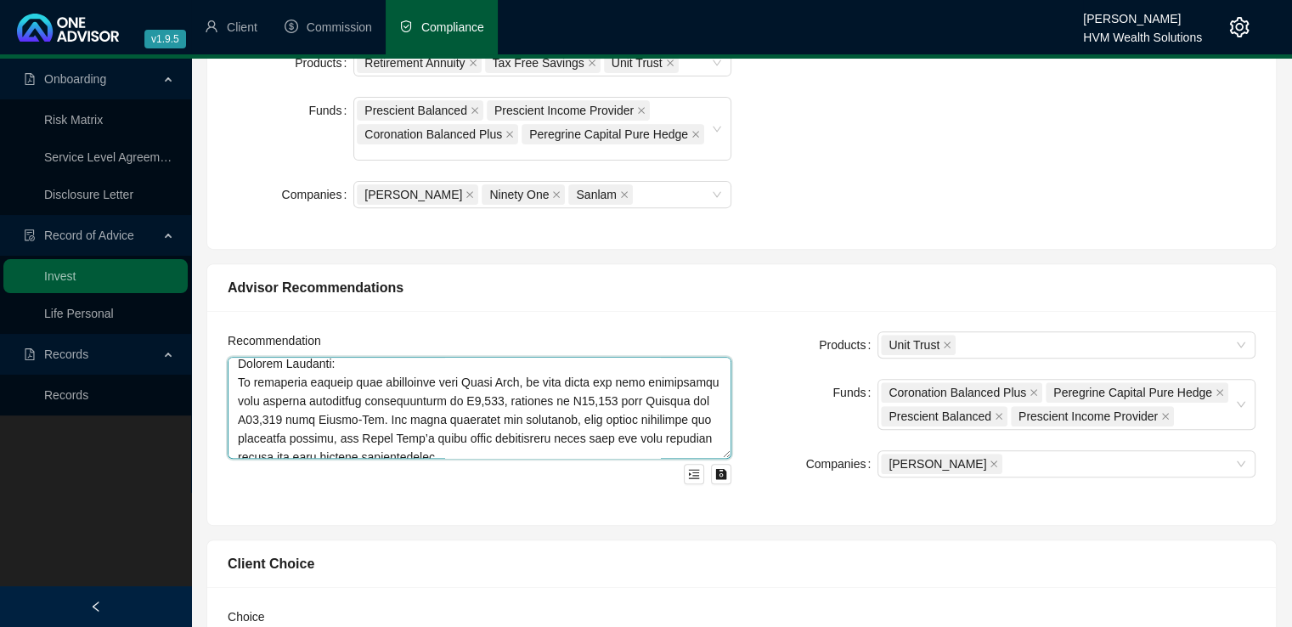
scroll to position [952, 0]
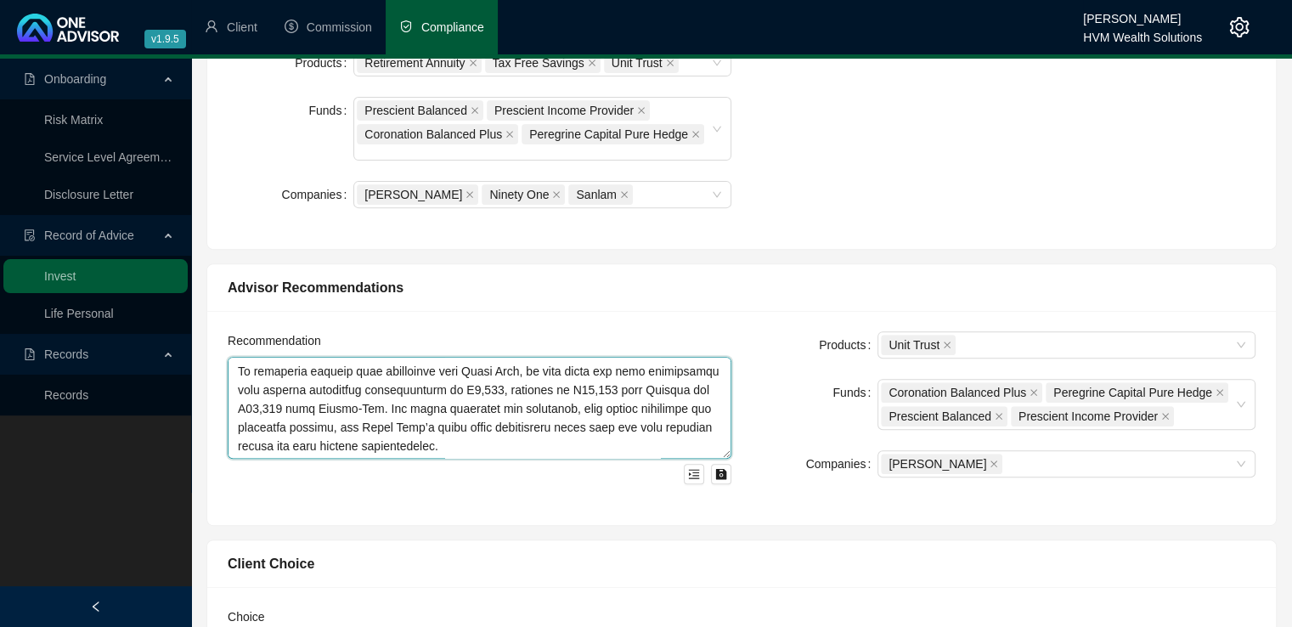
click at [515, 439] on textarea at bounding box center [480, 408] width 504 height 102
paste textarea "Advisor Fees: Initial Fees: No upfront advice fees have been charged. Ongoing F…"
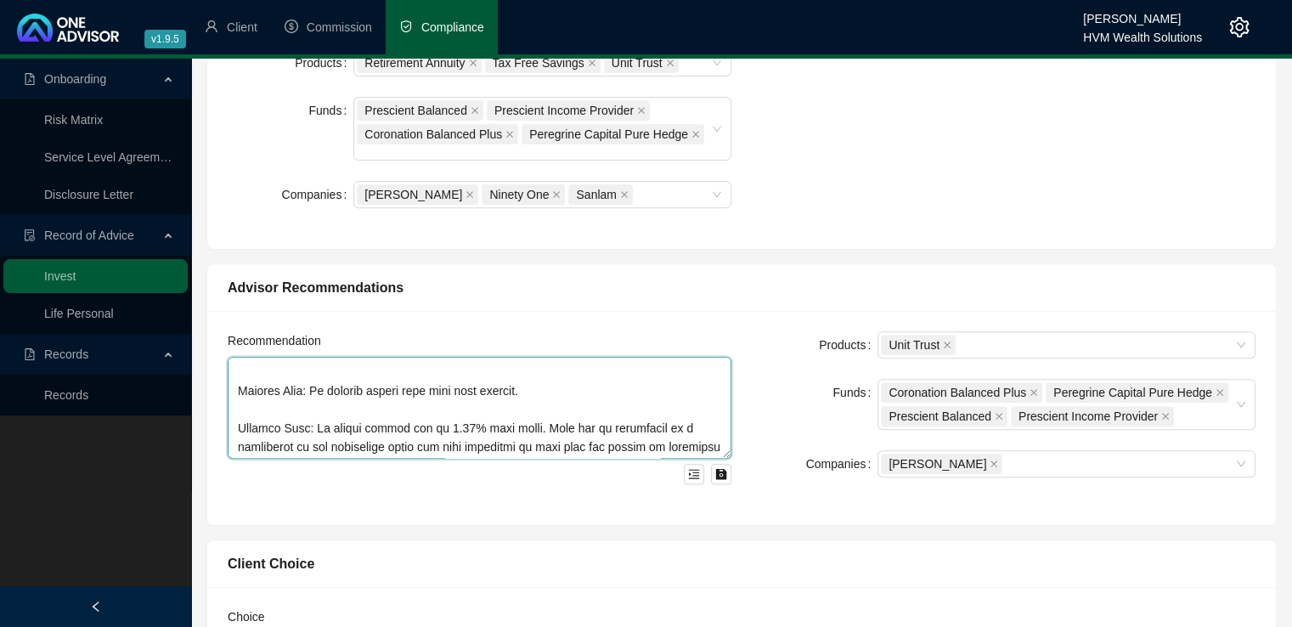
scroll to position [1048, 0]
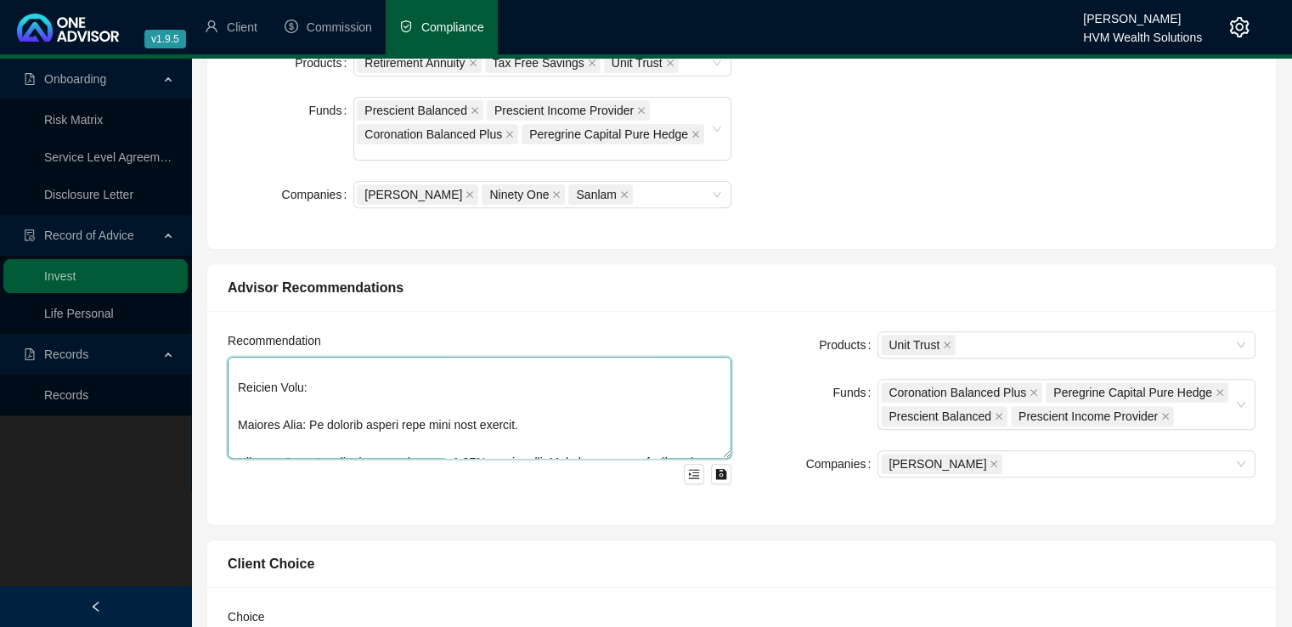
click at [238, 415] on textarea at bounding box center [480, 408] width 504 height 102
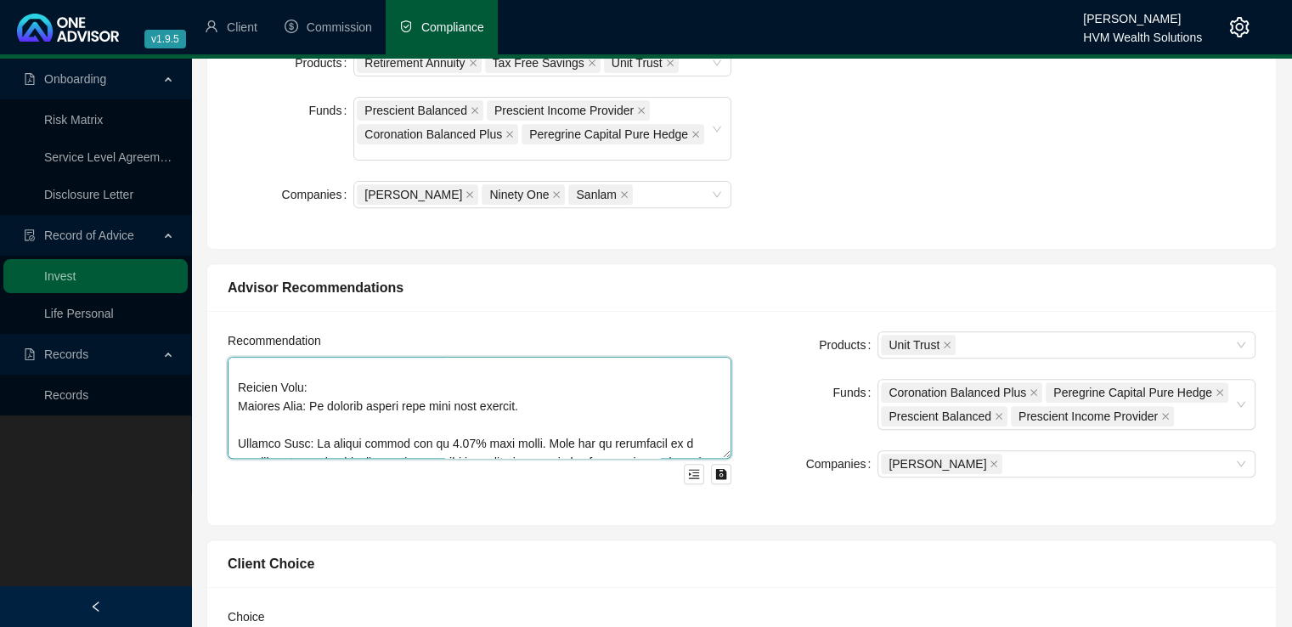
click at [243, 420] on textarea at bounding box center [480, 408] width 504 height 102
click at [235, 398] on textarea at bounding box center [480, 408] width 504 height 102
click at [238, 422] on textarea at bounding box center [480, 408] width 504 height 102
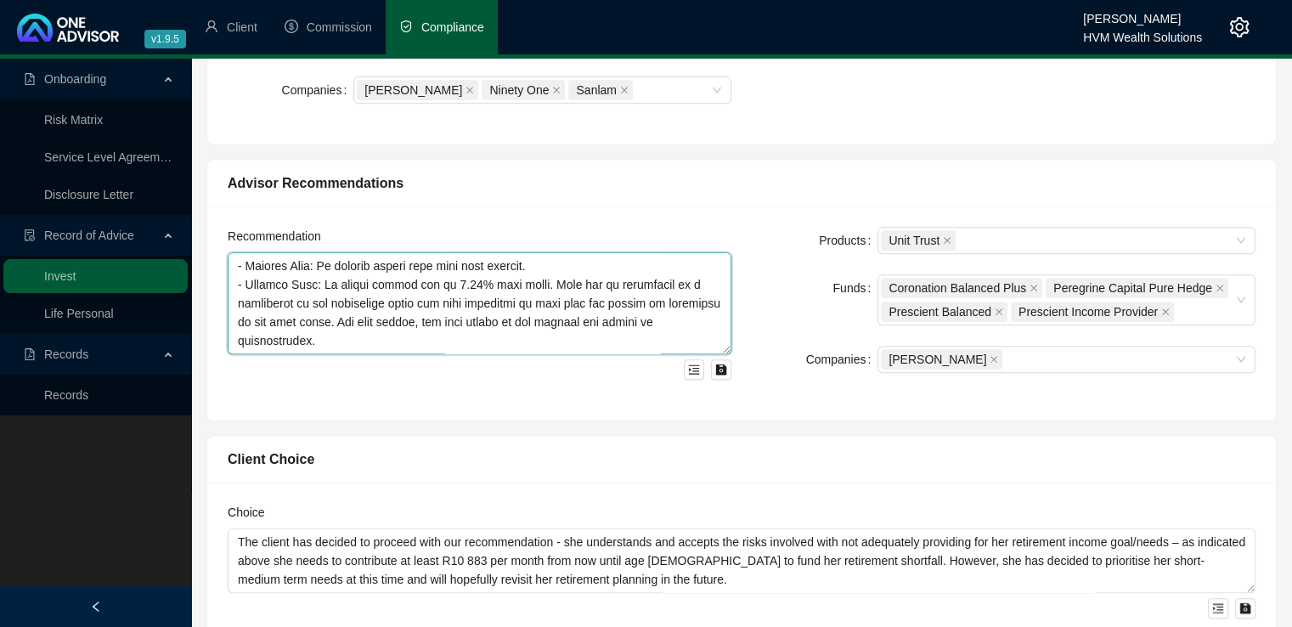
scroll to position [736, 0]
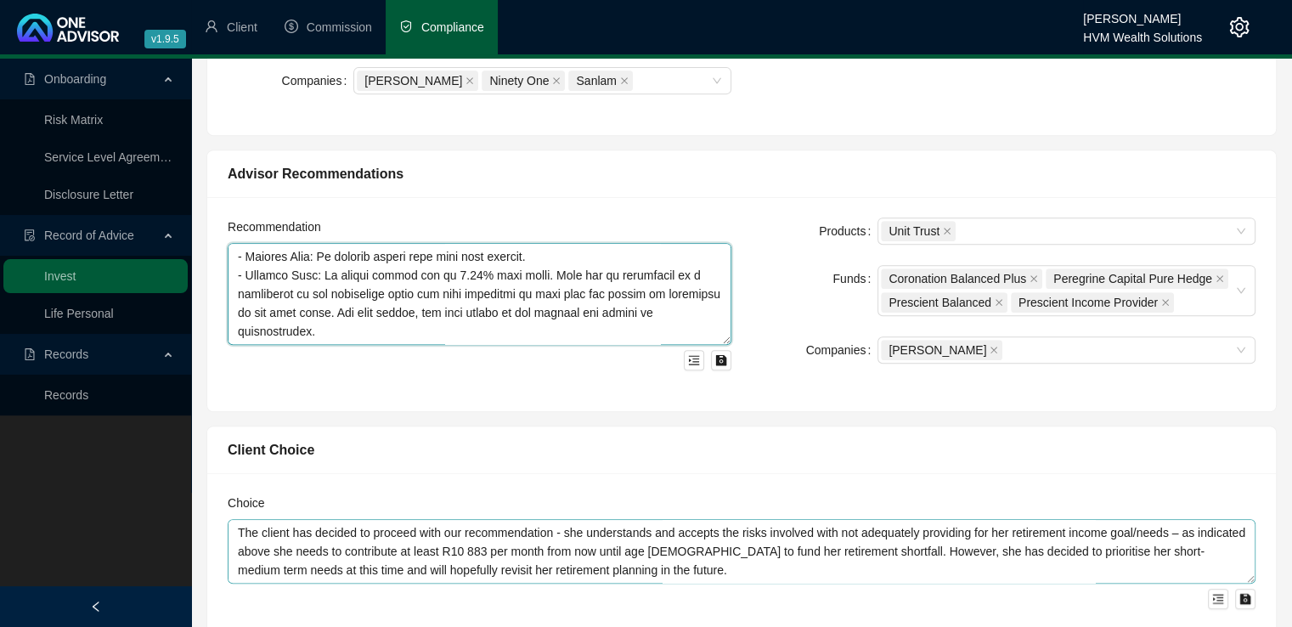
type textarea "We considered a Retirement Annuity (RA), a Tax-Free Savings Account (TFSA), and…"
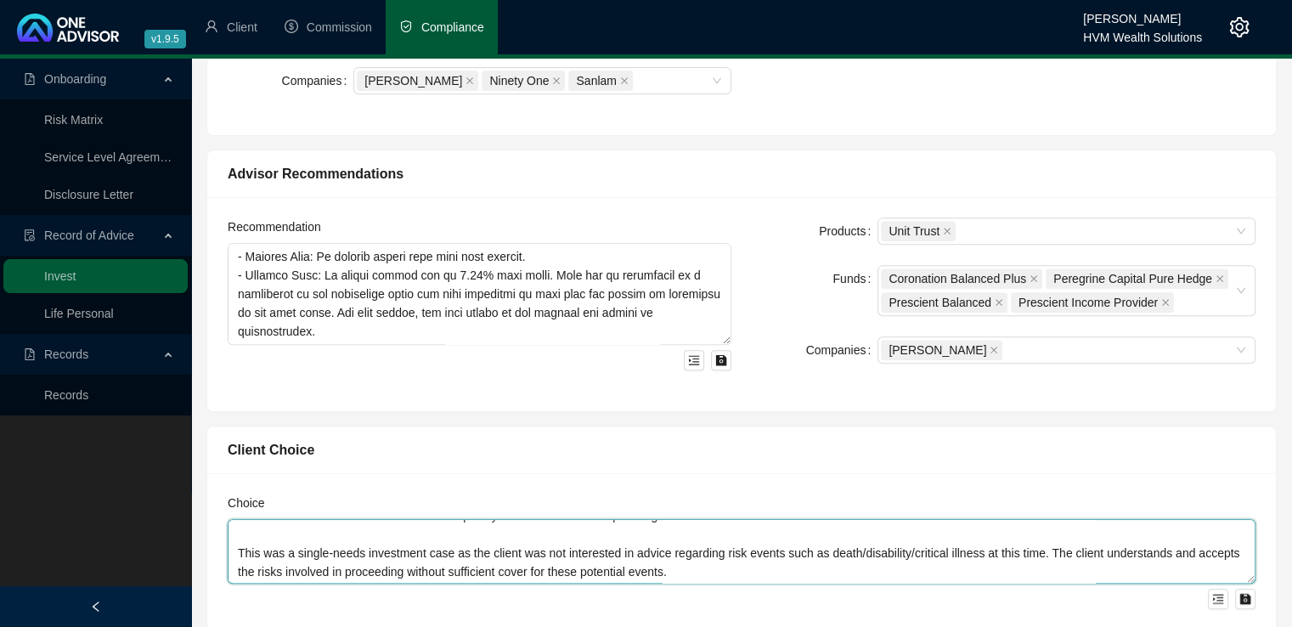
scroll to position [112, 0]
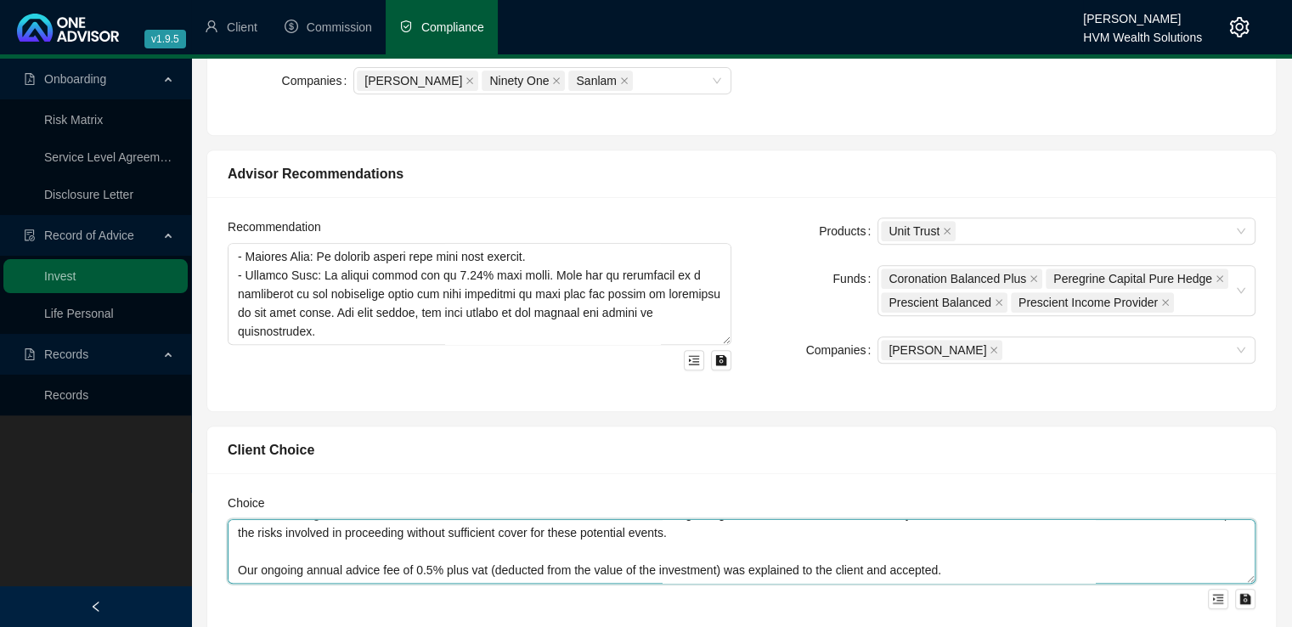
drag, startPoint x: 680, startPoint y: 556, endPoint x: 338, endPoint y: 556, distance: 341.5
click at [338, 556] on textarea "The client has decided to proceed with our recommendation - she understands and…" at bounding box center [742, 551] width 1028 height 65
click at [1067, 535] on textarea "The client has decided to proceed with our recommendation - she understands and…" at bounding box center [742, 551] width 1028 height 65
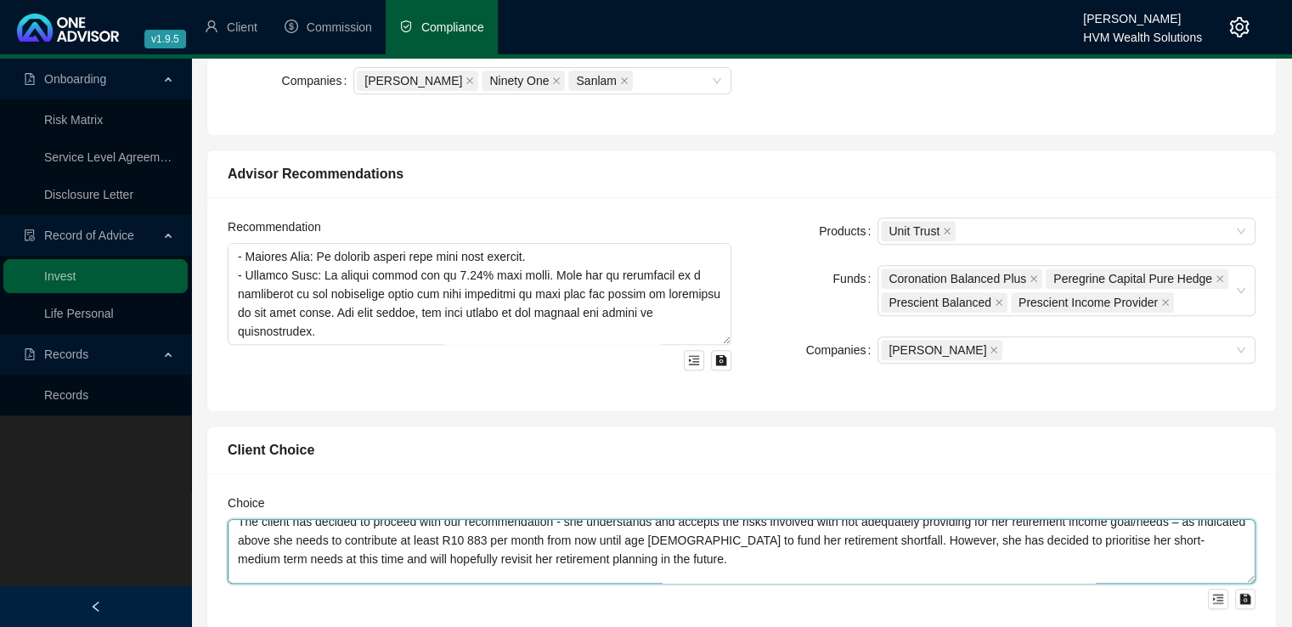
scroll to position [0, 0]
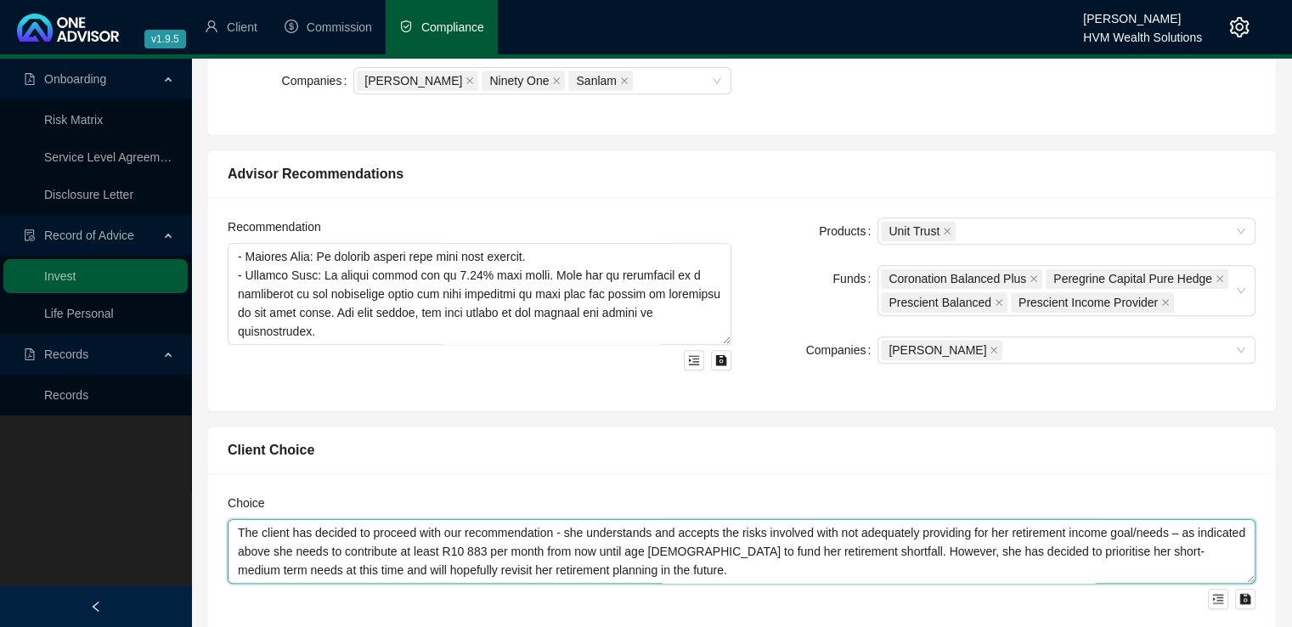
drag, startPoint x: 1022, startPoint y: 542, endPoint x: 235, endPoint y: 495, distance: 788.1
click at [235, 495] on div "Choice The client has decided to proceed with our recommendation - she understa…" at bounding box center [742, 552] width 1028 height 116
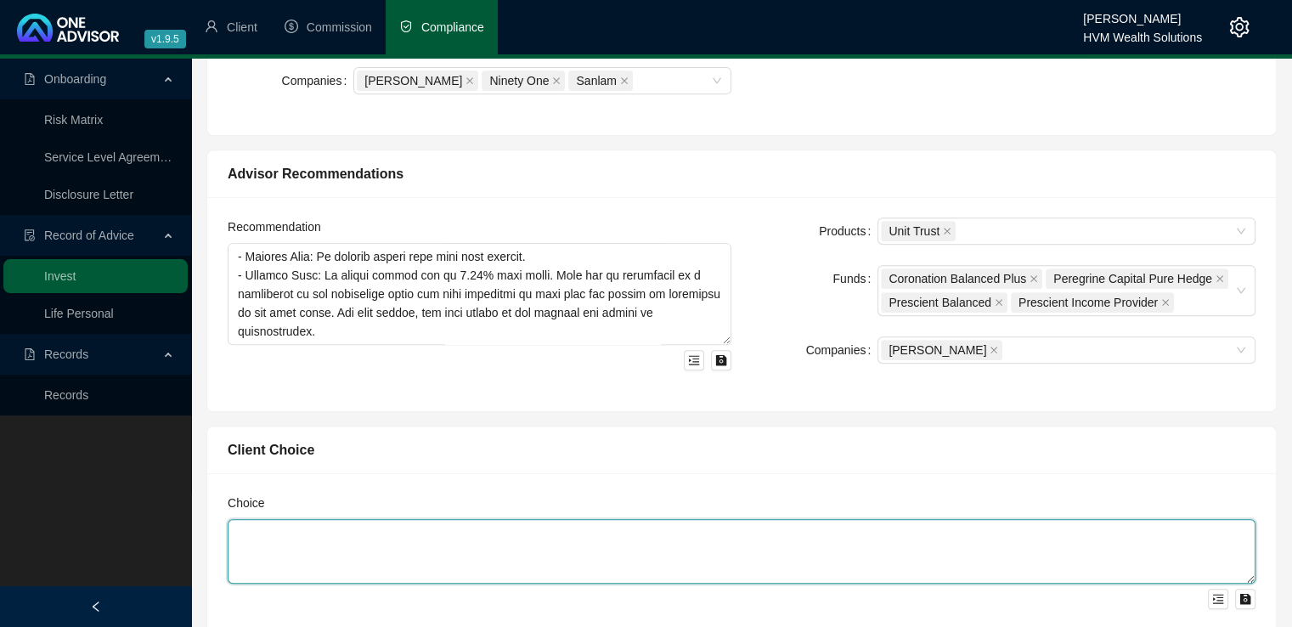
click at [261, 519] on textarea at bounding box center [742, 551] width 1028 height 65
paste textarea "You have chosen to proceed with the [PERSON_NAME] Flexible Investment Portfolio…"
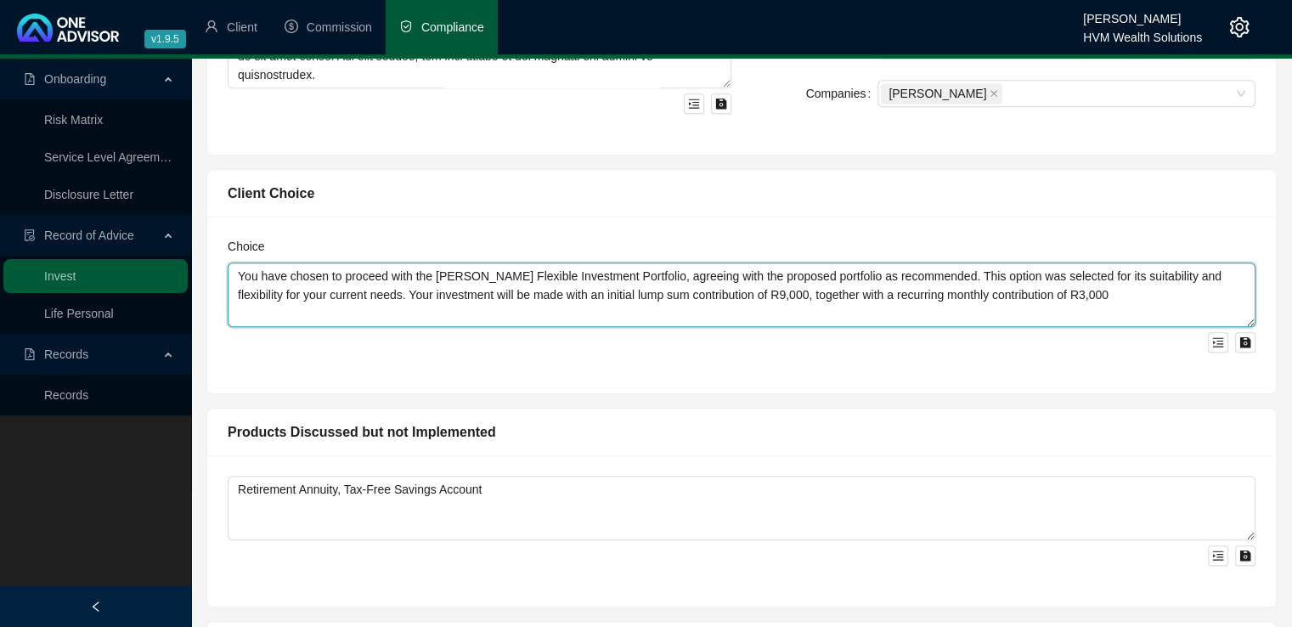
scroll to position [997, 0]
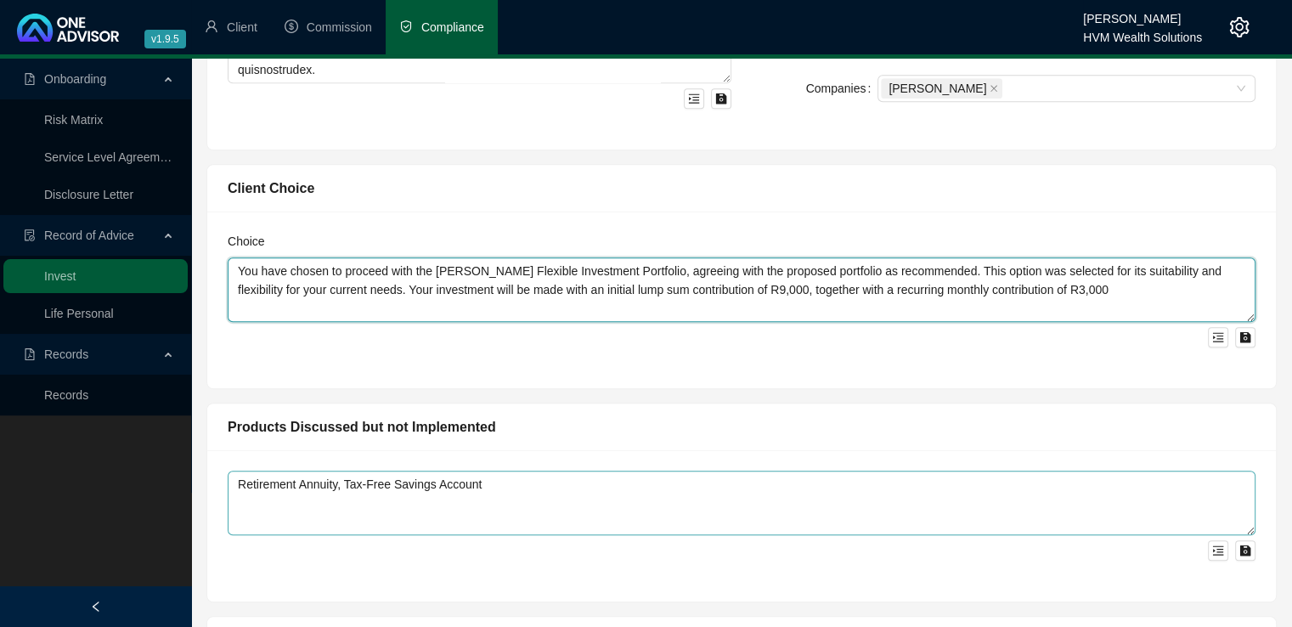
type textarea "You have chosen to proceed with the [PERSON_NAME] Flexible Investment Portfolio…"
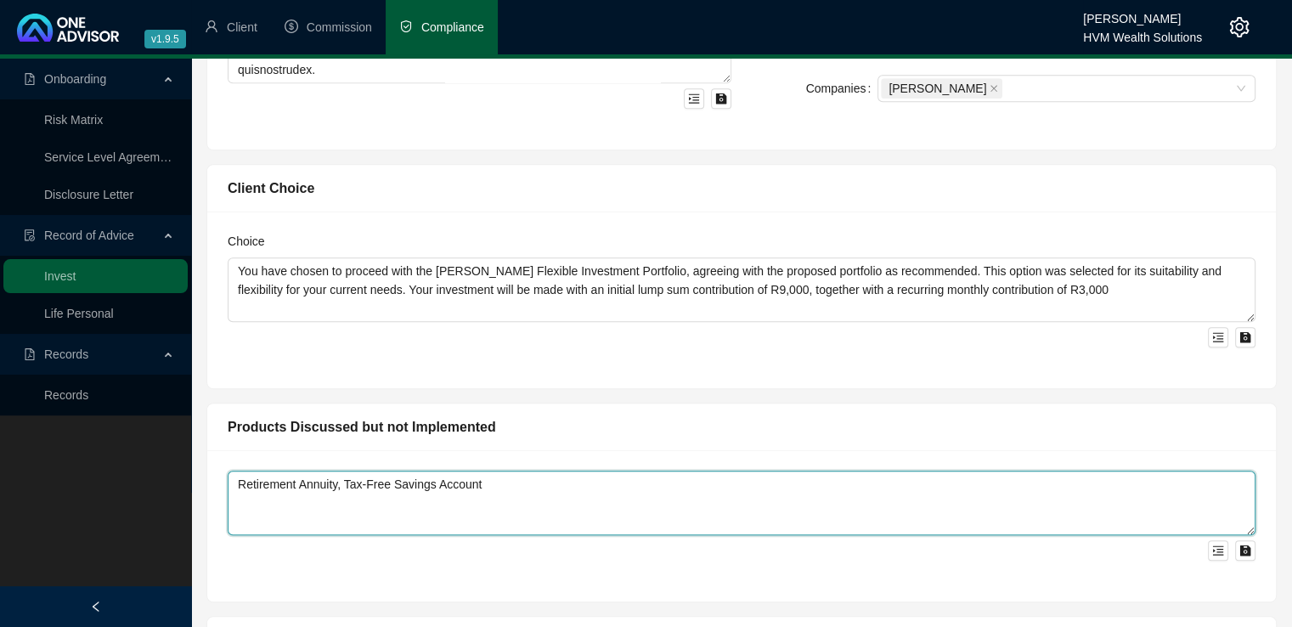
click at [556, 472] on textarea "Retirement Annuity, Tax-Free Savings Account" at bounding box center [742, 503] width 1028 height 65
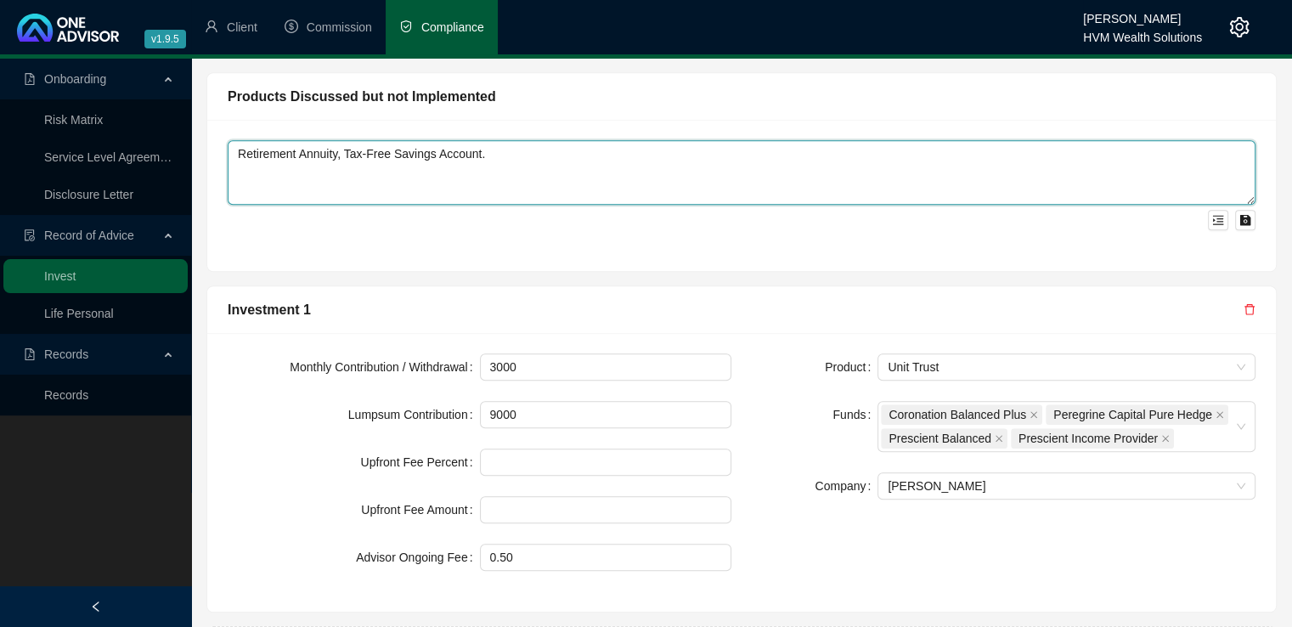
scroll to position [1371, 0]
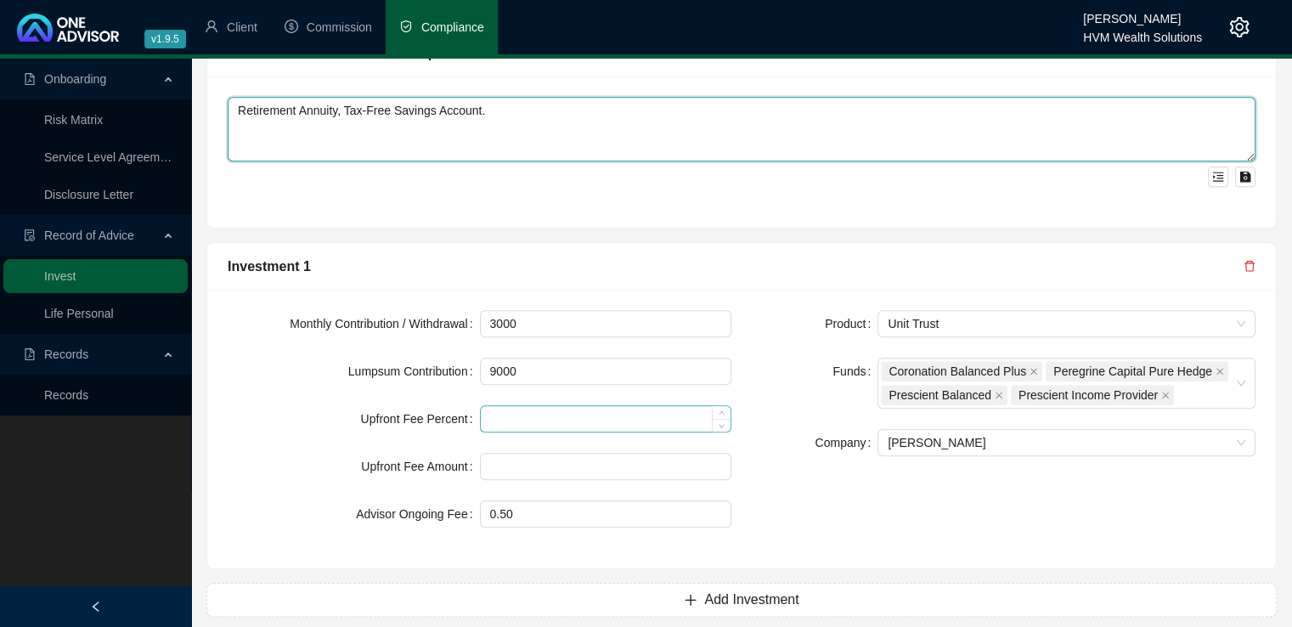
type textarea "Retirement Annuity, Tax-Free Savings Account."
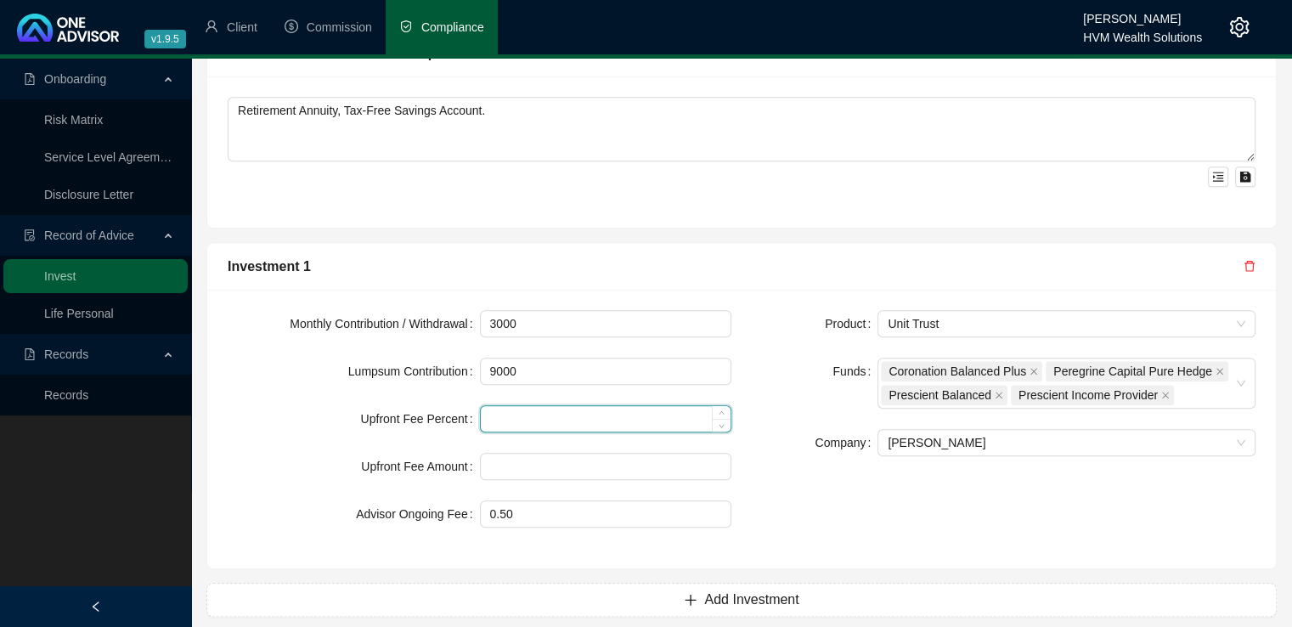
click at [540, 406] on input at bounding box center [606, 418] width 251 height 25
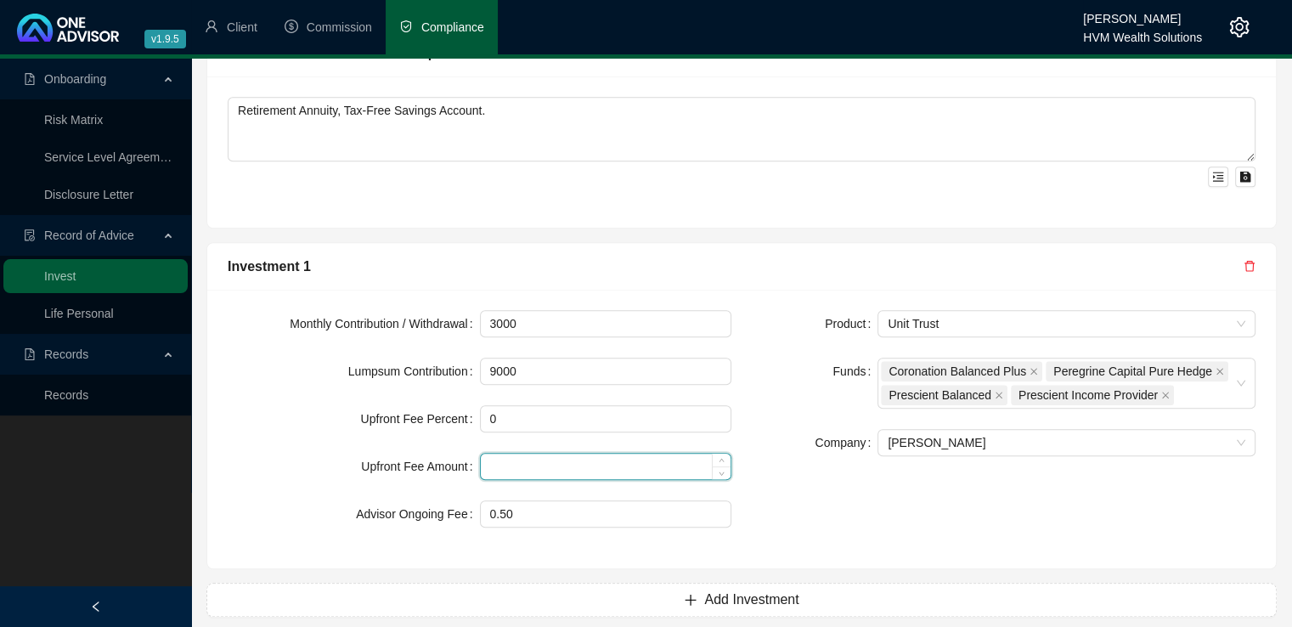
type input "0.00"
click at [520, 454] on input at bounding box center [606, 466] width 251 height 25
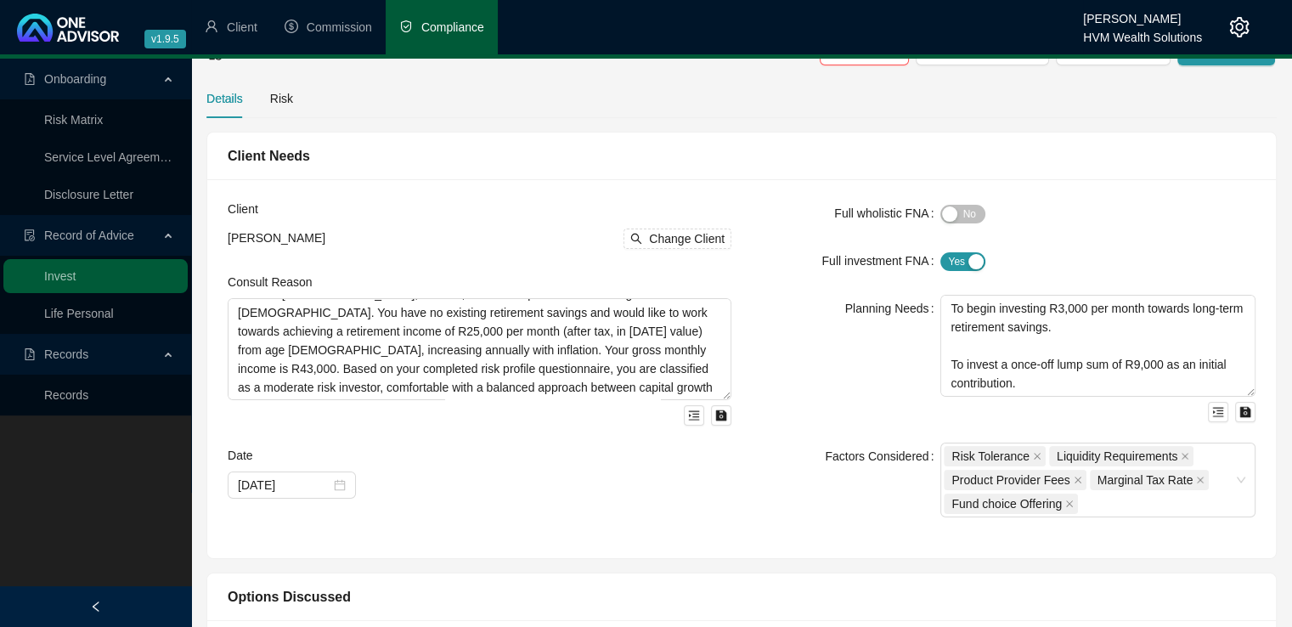
scroll to position [26, 0]
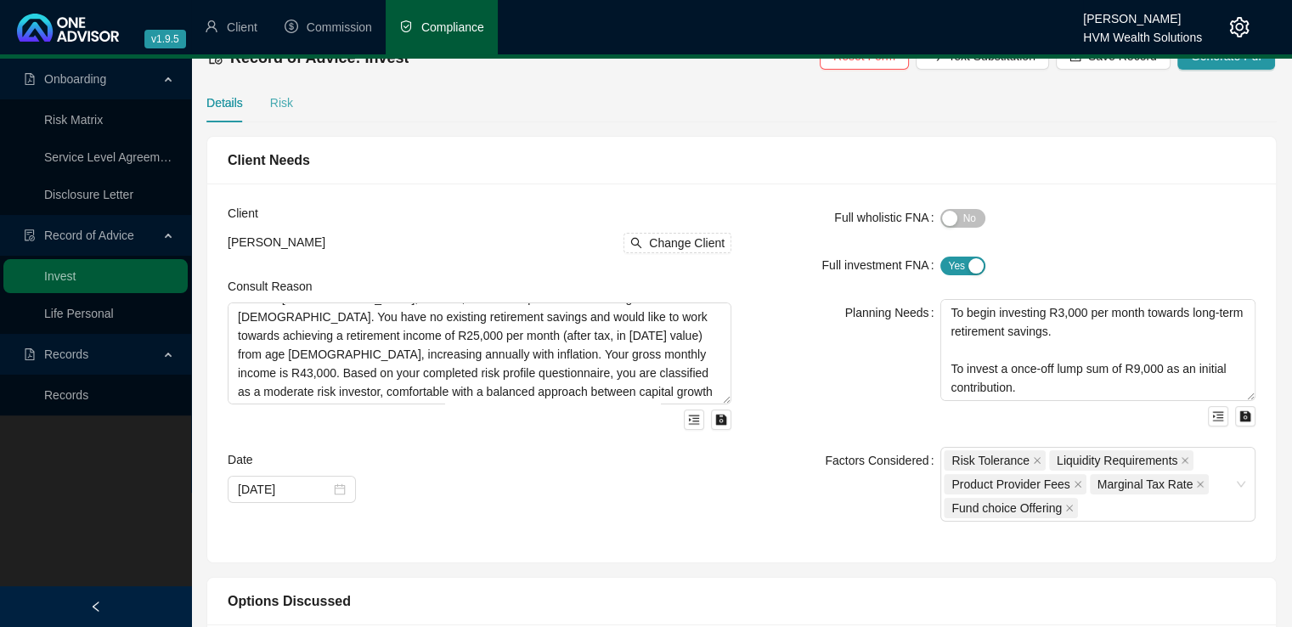
type input "0"
click at [274, 103] on div "Risk" at bounding box center [281, 102] width 23 height 19
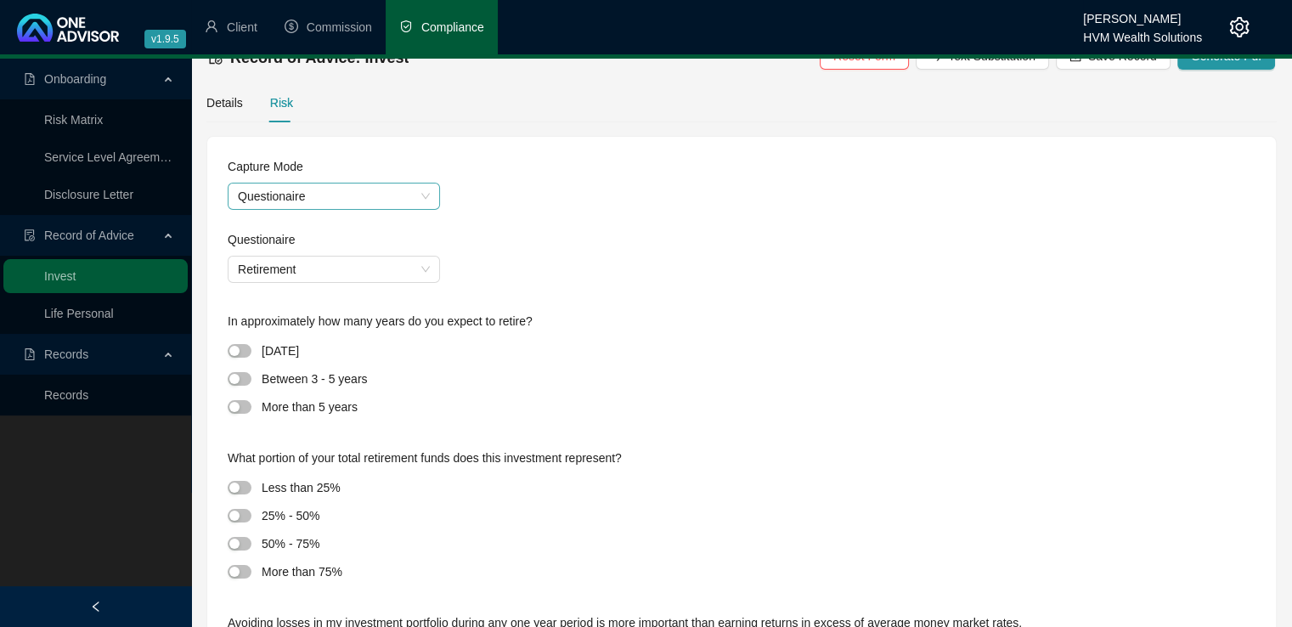
click at [405, 189] on span "Questionaire" at bounding box center [334, 196] width 192 height 25
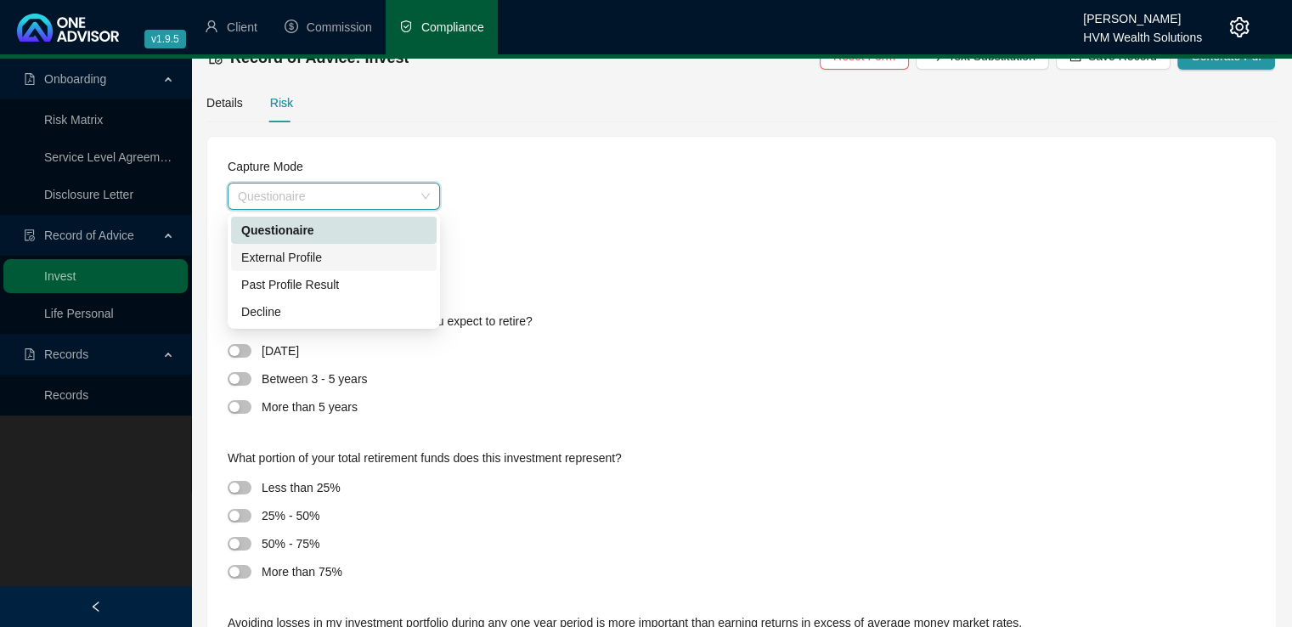
click at [359, 263] on div "External Profile" at bounding box center [333, 257] width 185 height 19
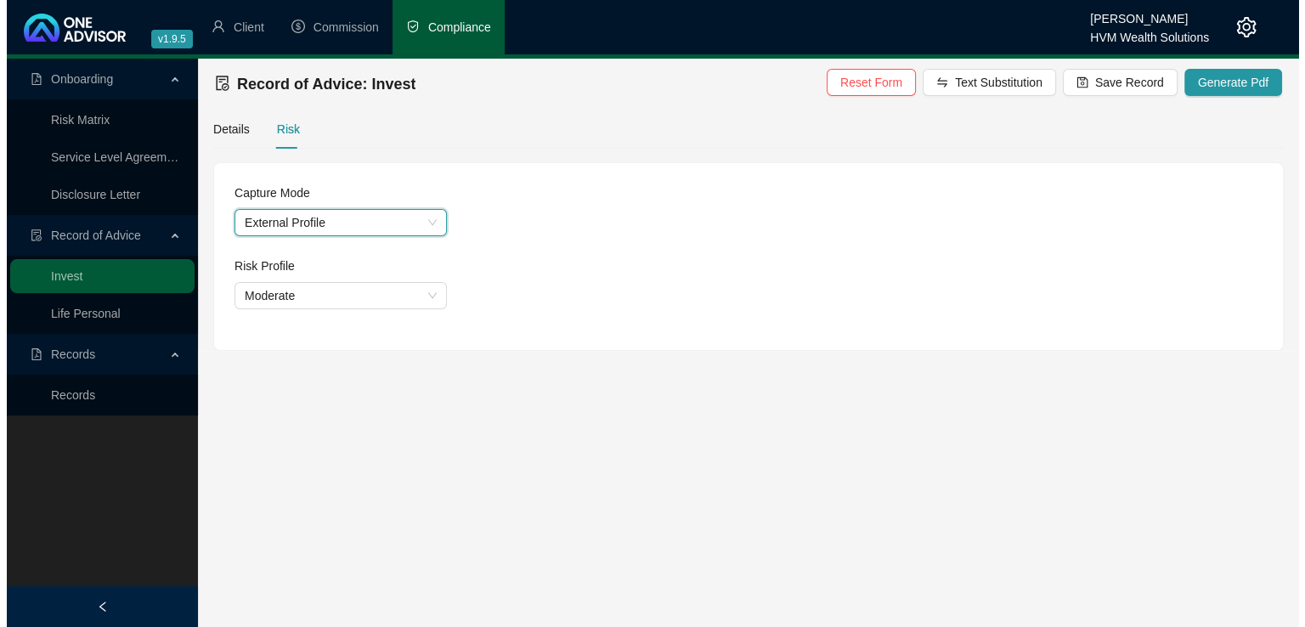
scroll to position [0, 0]
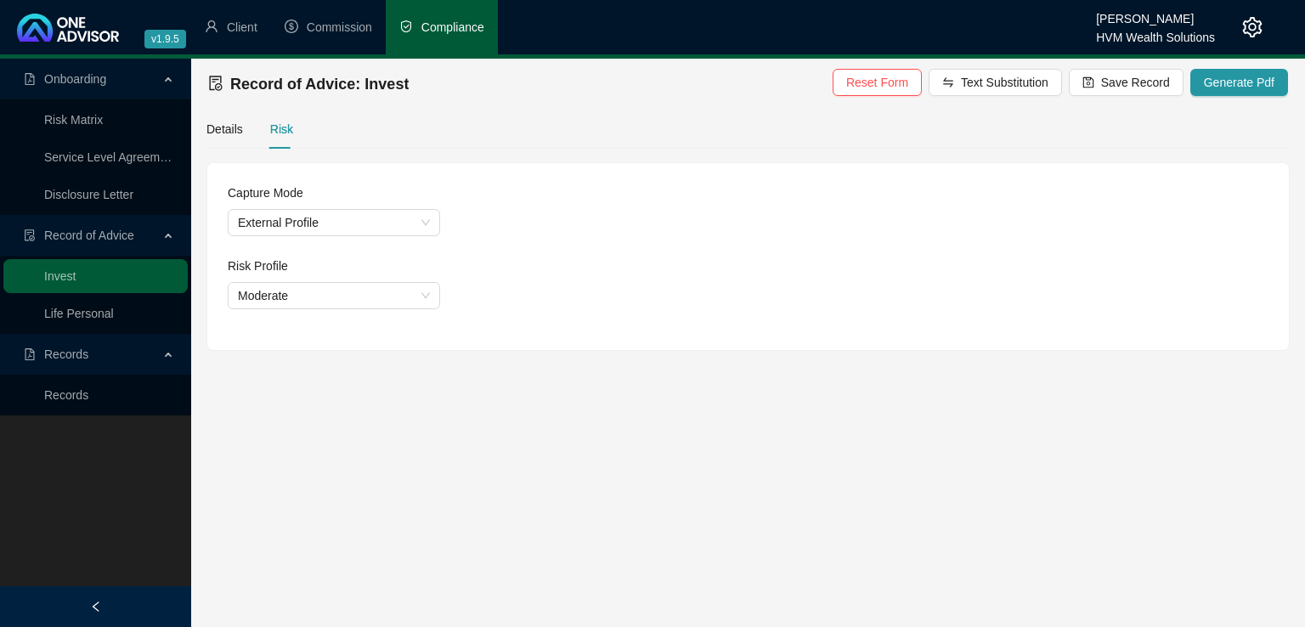
drag, startPoint x: 777, startPoint y: 523, endPoint x: 788, endPoint y: 522, distance: 11.1
click at [777, 523] on main "Onboarding Risk Matrix Service Level Agreement Disclosure Letter Record of Advi…" at bounding box center [652, 343] width 1305 height 568
click at [1118, 82] on span "Save Record" at bounding box center [1135, 82] width 69 height 19
click at [1217, 84] on span "Generate Pdf" at bounding box center [1239, 82] width 71 height 19
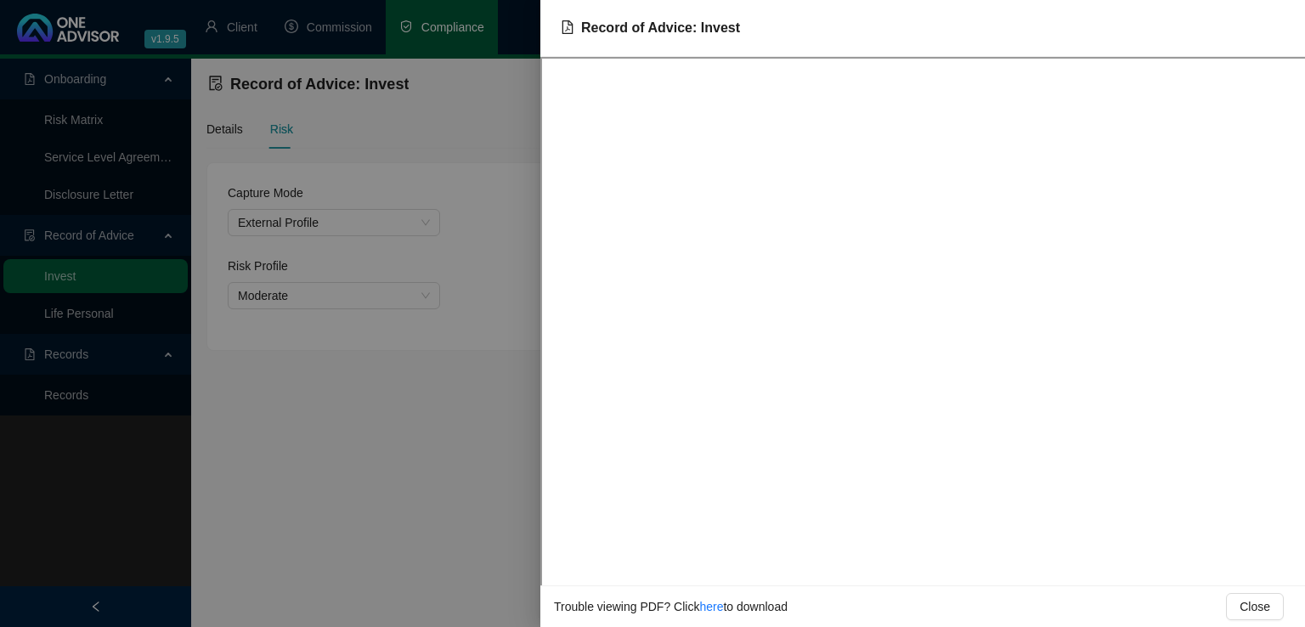
click at [339, 471] on div at bounding box center [652, 313] width 1305 height 627
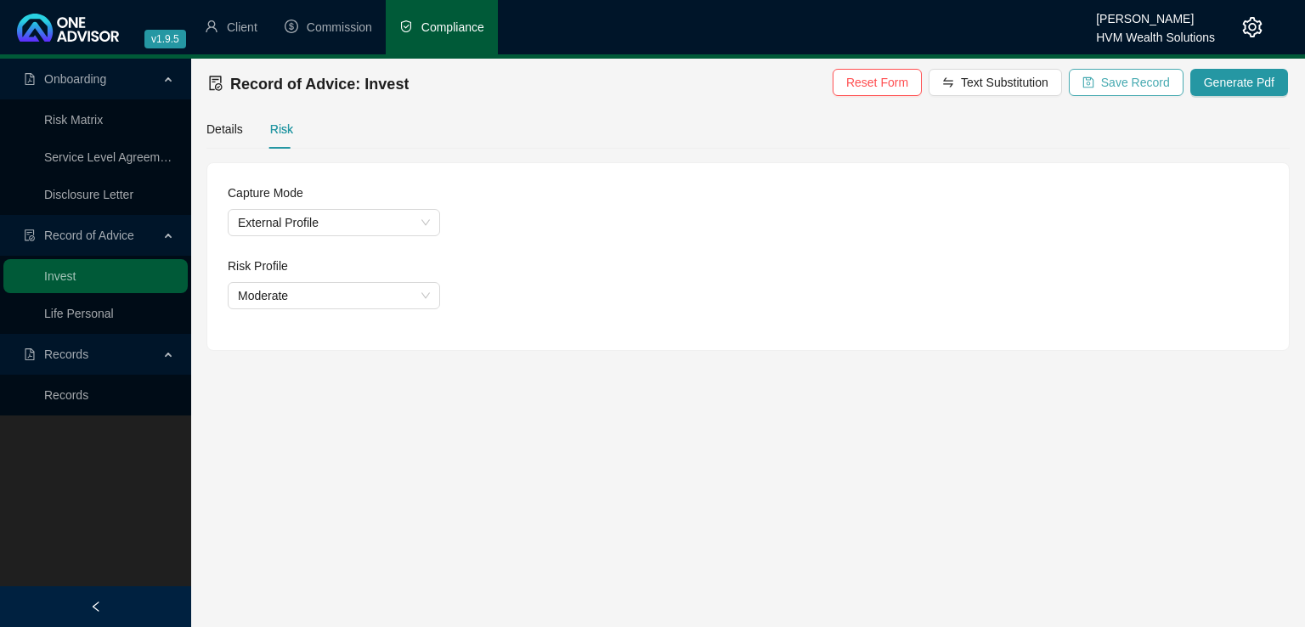
click at [1122, 82] on span "Save Record" at bounding box center [1135, 82] width 69 height 19
